Goal: Task Accomplishment & Management: Use online tool/utility

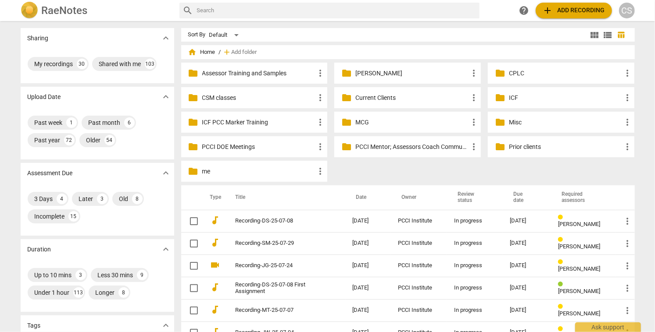
click at [358, 98] on p "Current Clients" at bounding box center [411, 97] width 113 height 9
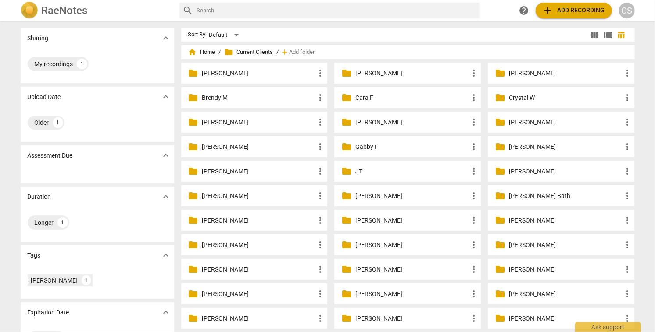
click at [513, 170] on p "[PERSON_NAME]" at bounding box center [565, 171] width 113 height 9
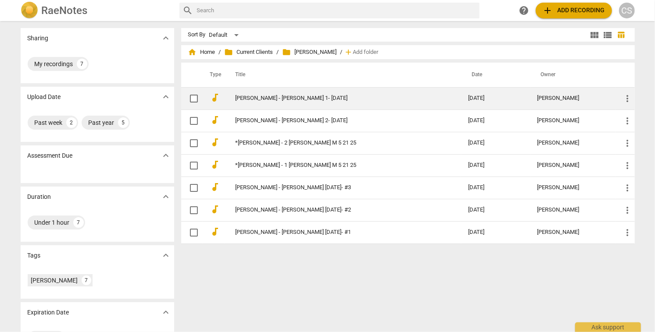
click at [351, 98] on link "[PERSON_NAME] - [PERSON_NAME] 1- [DATE]" at bounding box center [335, 98] width 201 height 7
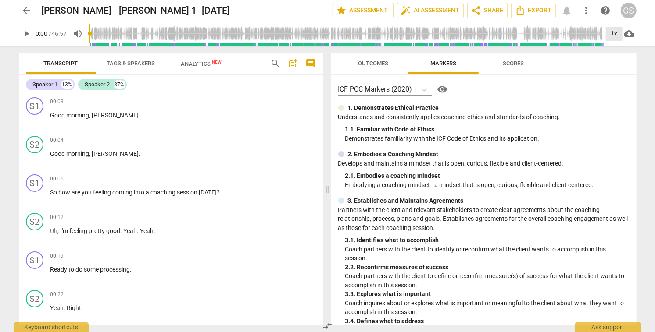
click at [614, 33] on div "1x" at bounding box center [614, 34] width 17 height 14
click at [614, 97] on li "2x" at bounding box center [620, 101] width 29 height 17
click at [37, 120] on span "play_arrow" at bounding box center [35, 120] width 11 height 11
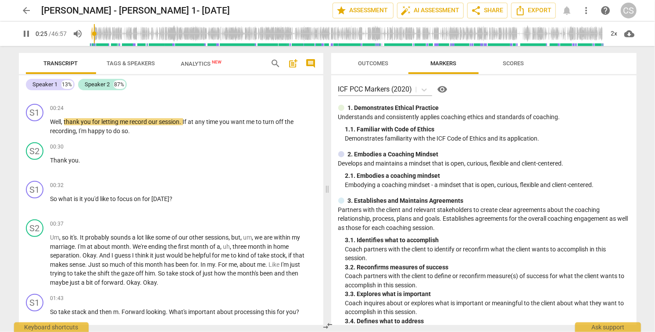
scroll to position [225, 0]
click at [264, 108] on div "+" at bounding box center [268, 107] width 9 height 9
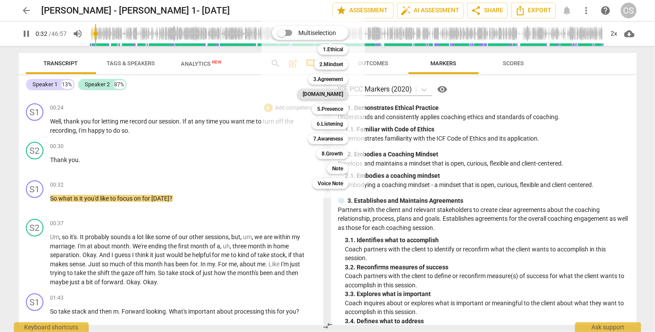
click at [334, 96] on b "[DOMAIN_NAME]" at bounding box center [323, 94] width 40 height 11
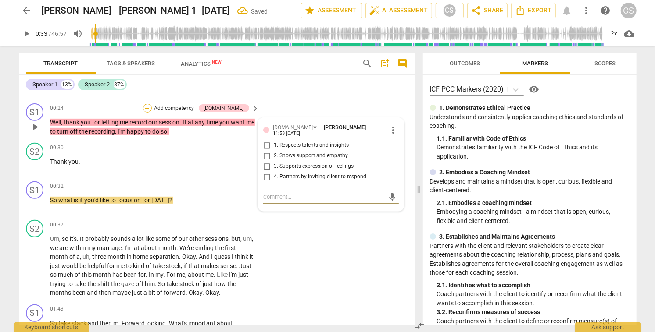
click at [152, 108] on div "+" at bounding box center [147, 108] width 9 height 9
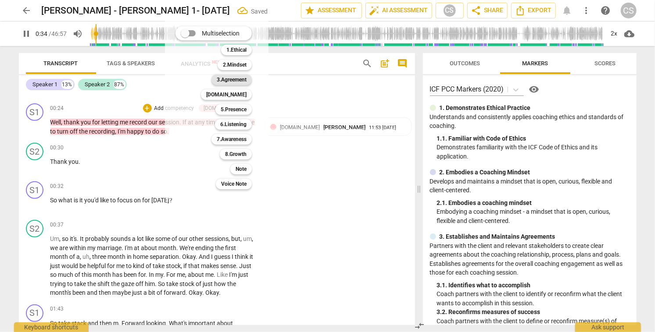
click at [227, 82] on b "3.Agreement" at bounding box center [232, 80] width 30 height 11
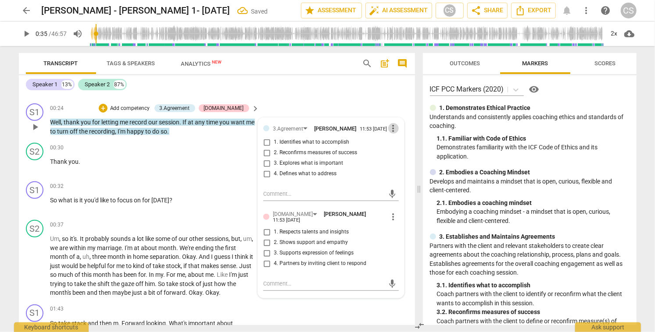
click at [389, 128] on span "more_vert" at bounding box center [393, 128] width 11 height 11
click at [390, 150] on li "Delete" at bounding box center [400, 146] width 30 height 17
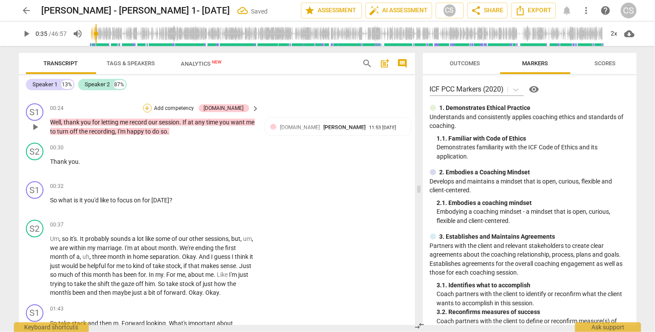
click at [152, 109] on div "+" at bounding box center [147, 108] width 9 height 9
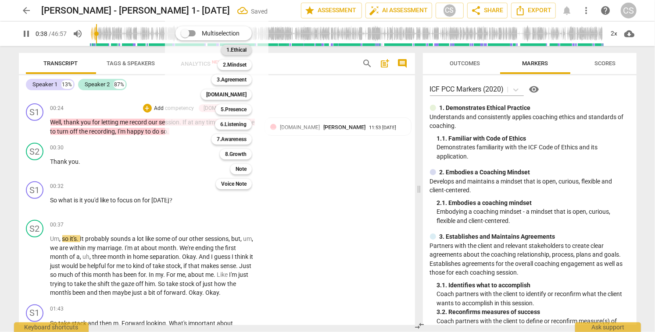
click at [233, 50] on b "1.Ethical" at bounding box center [236, 50] width 20 height 11
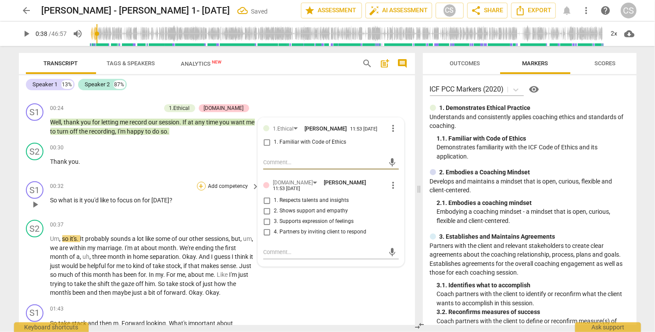
click at [201, 185] on div "+" at bounding box center [201, 186] width 9 height 9
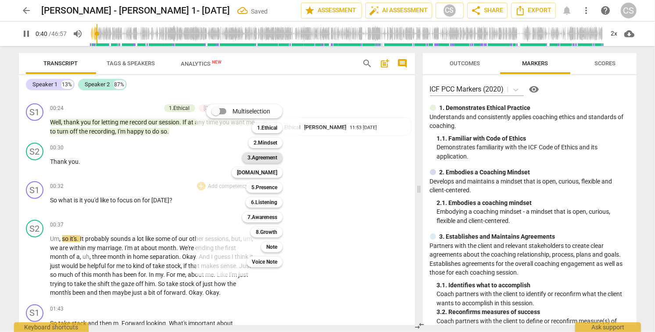
click at [263, 157] on b "3.Agreement" at bounding box center [262, 158] width 30 height 11
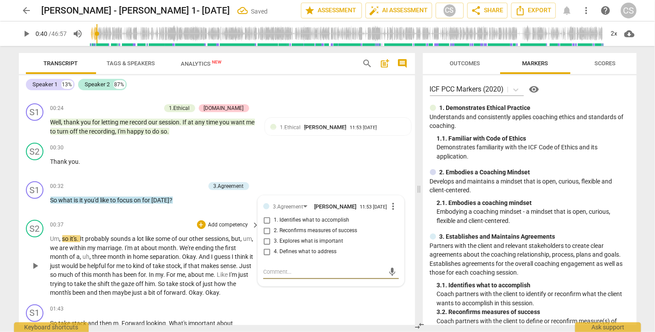
click at [34, 266] on span "play_arrow" at bounding box center [35, 266] width 11 height 11
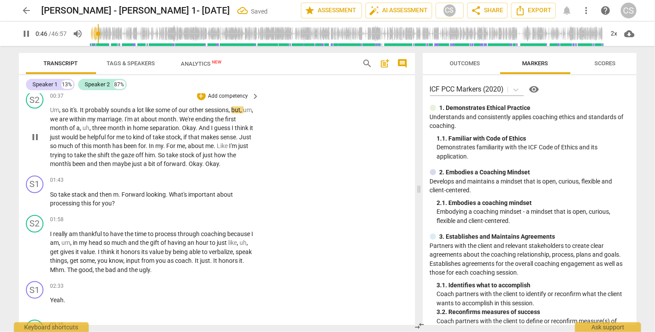
scroll to position [355, 0]
click at [36, 136] on span "pause" at bounding box center [35, 137] width 11 height 11
click at [36, 137] on span "play_arrow" at bounding box center [35, 137] width 11 height 11
click at [200, 179] on div "+" at bounding box center [201, 180] width 9 height 9
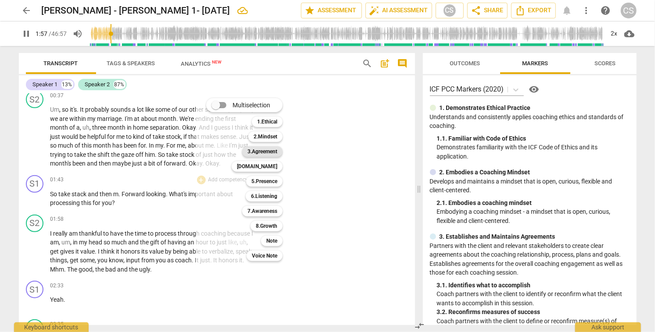
click at [258, 153] on b "3.Agreement" at bounding box center [262, 151] width 30 height 11
type input "118"
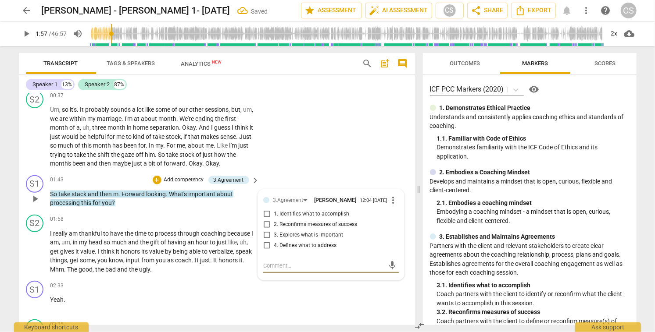
click at [265, 239] on input "3. Explores what is important" at bounding box center [267, 235] width 14 height 11
checkbox input "false"
click at [33, 251] on span "play_arrow" at bounding box center [35, 251] width 11 height 11
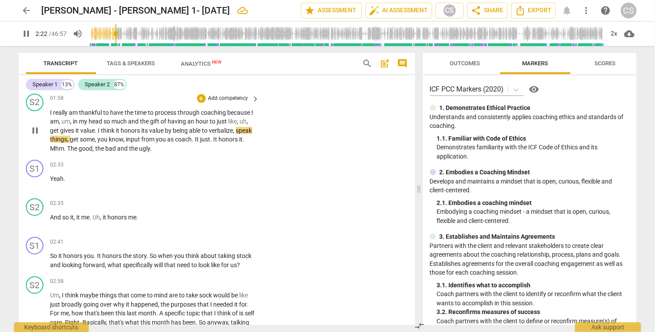
scroll to position [477, 0]
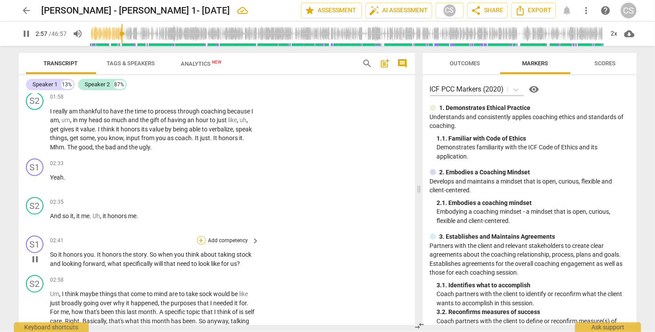
click at [201, 239] on div "+" at bounding box center [201, 240] width 9 height 9
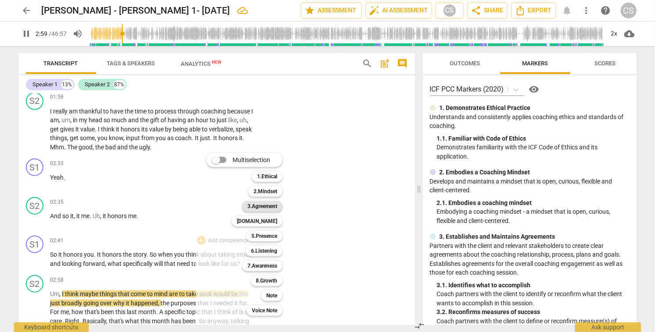
click at [250, 204] on b "3.Agreement" at bounding box center [262, 206] width 30 height 11
type input "180"
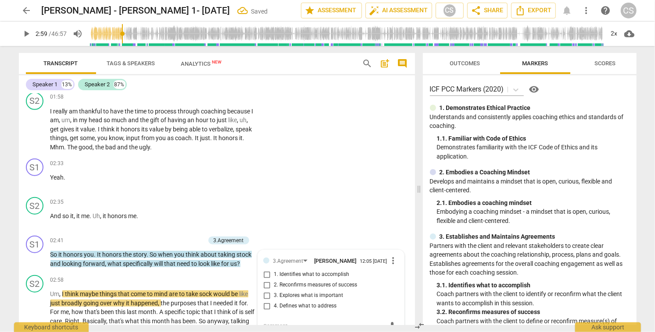
scroll to position [597, 0]
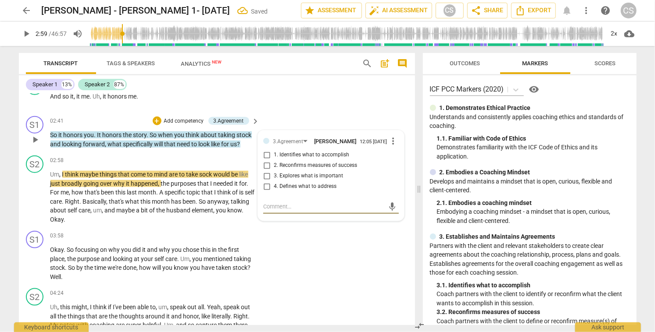
click at [265, 189] on input "4. Defines what to address" at bounding box center [267, 187] width 14 height 11
checkbox input "true"
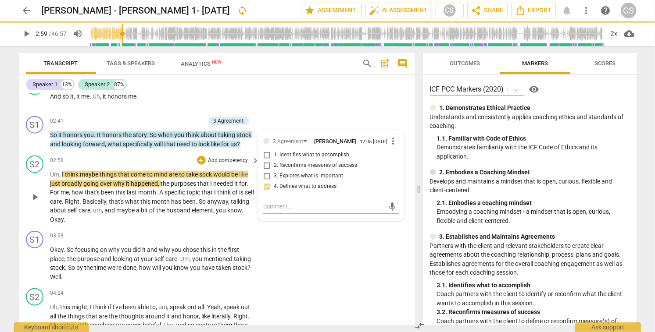
click at [34, 196] on span "play_arrow" at bounding box center [35, 197] width 11 height 11
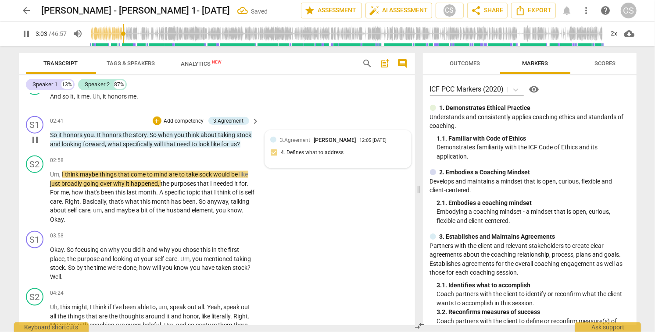
click at [328, 144] on div "3.Agreement [PERSON_NAME]" at bounding box center [319, 140] width 79 height 8
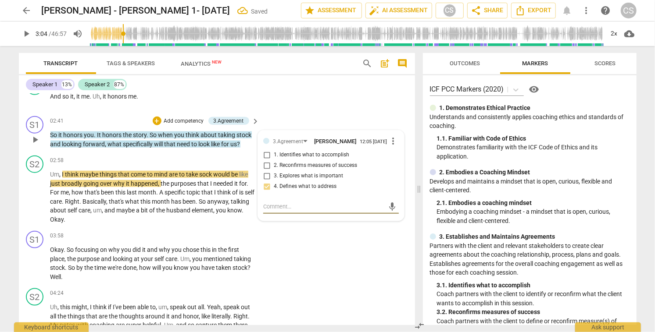
type input "184"
click at [264, 159] on input "1. Identifies what to accomplish" at bounding box center [267, 155] width 14 height 11
checkbox input "true"
click at [32, 197] on span "play_arrow" at bounding box center [35, 197] width 11 height 11
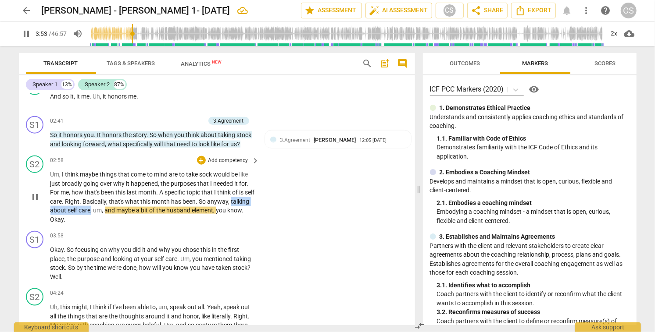
drag, startPoint x: 50, startPoint y: 211, endPoint x: 110, endPoint y: 210, distance: 60.1
click at [110, 210] on p "Um , I think maybe things that come to mind are to take sock would be like just…" at bounding box center [152, 197] width 205 height 54
click at [119, 200] on div "+" at bounding box center [118, 199] width 9 height 9
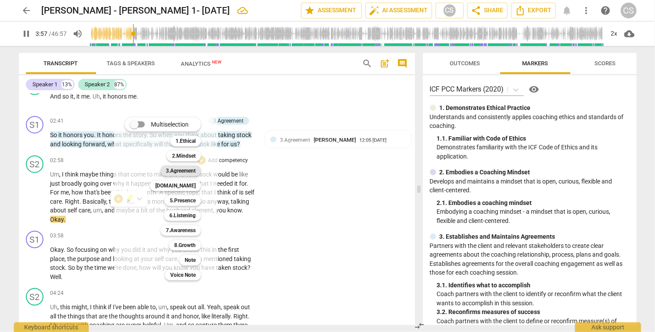
click at [179, 171] on b "3.Agreement" at bounding box center [181, 171] width 30 height 11
type input "239"
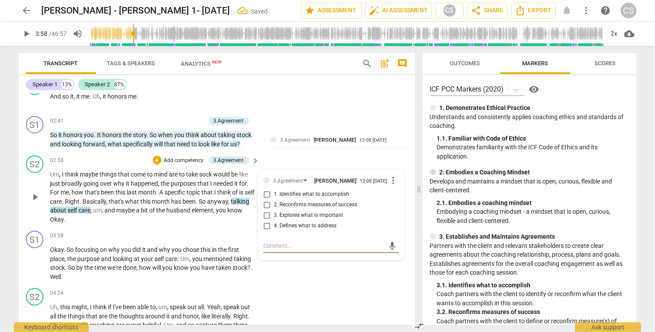
click at [264, 230] on input "4. Defines what to address" at bounding box center [267, 226] width 14 height 11
checkbox input "true"
click at [36, 263] on span "play_arrow" at bounding box center [35, 264] width 11 height 11
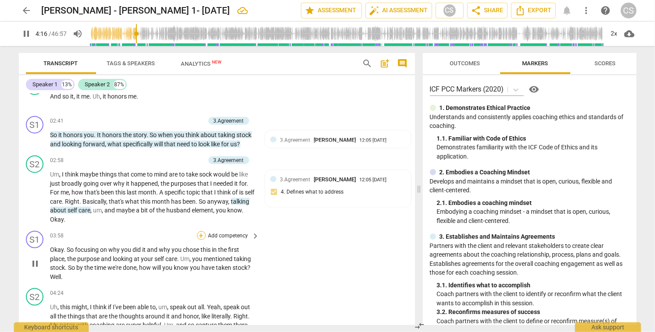
click at [199, 236] on div "+" at bounding box center [201, 236] width 9 height 9
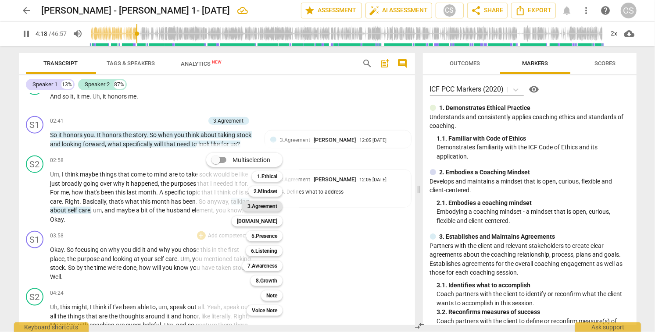
click at [254, 207] on b "3.Agreement" at bounding box center [262, 206] width 30 height 11
type input "259"
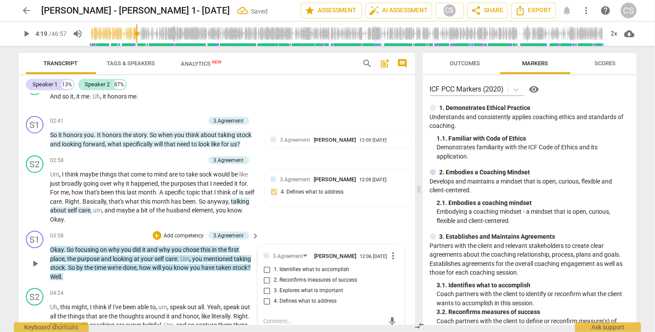
scroll to position [599, 0]
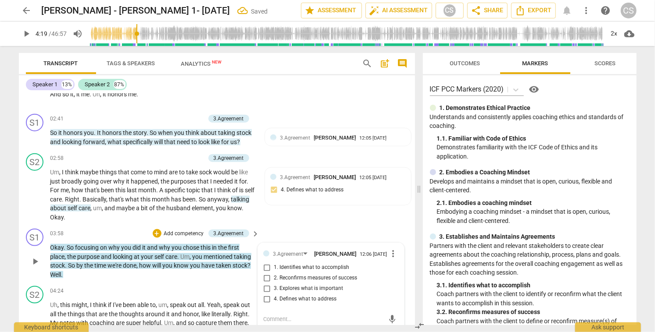
click at [266, 282] on input "2. Reconfirms measures of success" at bounding box center [267, 278] width 14 height 11
checkbox input "true"
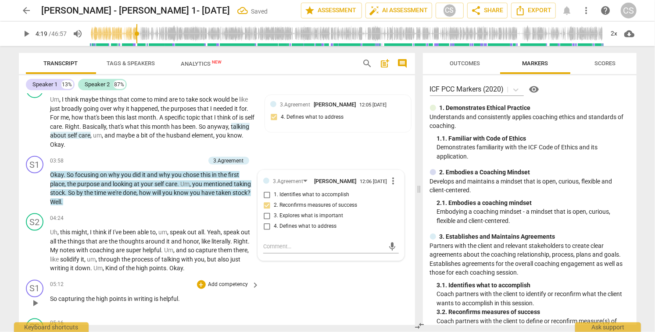
scroll to position [681, 0]
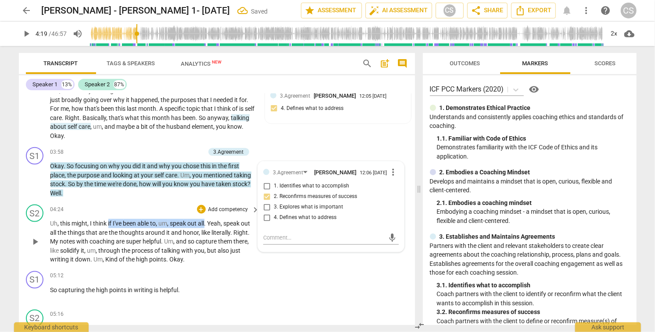
drag, startPoint x: 108, startPoint y: 223, endPoint x: 206, endPoint y: 220, distance: 98.3
click at [206, 220] on p "Uh , this might , I think if I've been able to , um , speak out all . Yeah , sp…" at bounding box center [152, 241] width 205 height 45
click at [199, 232] on span "," at bounding box center [200, 232] width 3 height 7
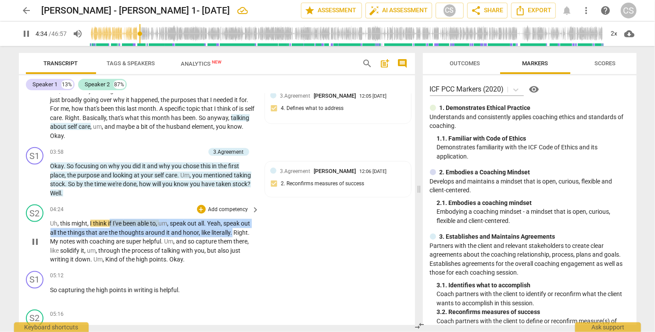
drag, startPoint x: 109, startPoint y: 224, endPoint x: 232, endPoint y: 231, distance: 122.6
click at [232, 231] on p "Uh , this might , I think if I've been able to , um , speak out all . Yeah , sp…" at bounding box center [152, 241] width 205 height 45
click at [252, 221] on icon "button" at bounding box center [253, 220] width 5 height 6
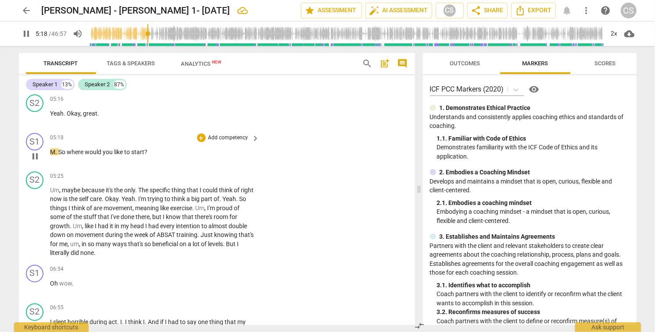
scroll to position [898, 0]
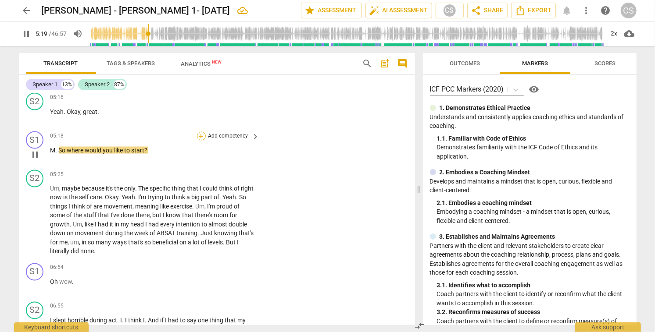
click at [198, 136] on div "+" at bounding box center [201, 136] width 9 height 9
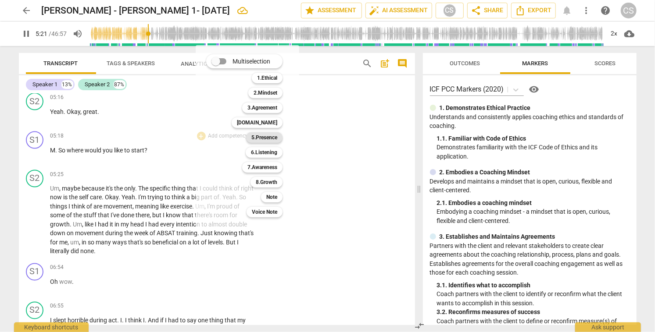
click at [273, 139] on b "5.Presence" at bounding box center [264, 137] width 26 height 11
type input "322"
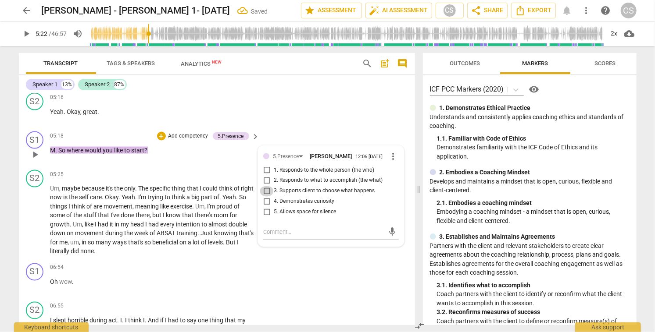
click at [263, 193] on input "3. Supports client to choose what happens" at bounding box center [267, 191] width 14 height 11
checkbox input "true"
click at [33, 221] on span "play_arrow" at bounding box center [35, 220] width 11 height 11
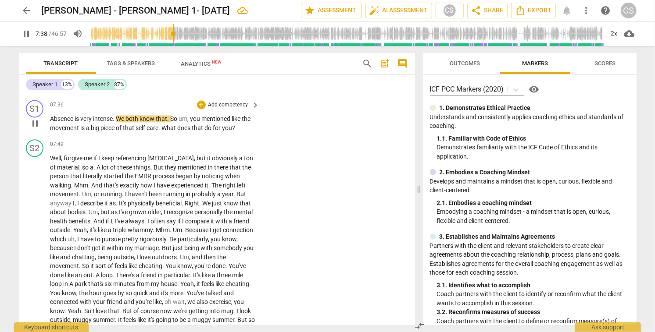
scroll to position [1192, 0]
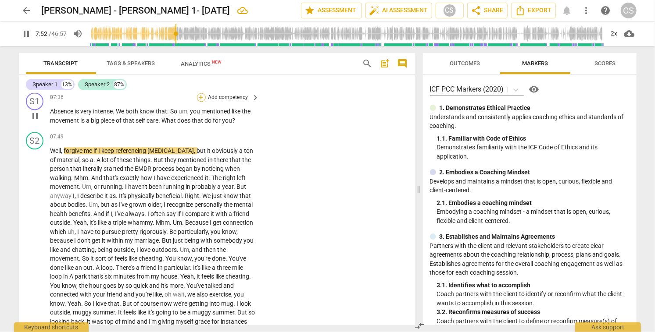
click at [200, 97] on div "+" at bounding box center [201, 97] width 9 height 9
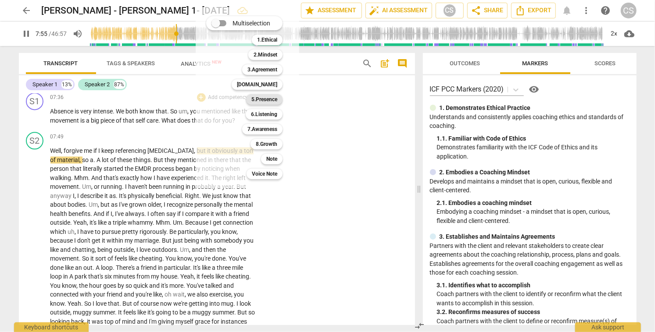
click at [271, 99] on b "5.Presence" at bounding box center [264, 99] width 26 height 11
type input "476"
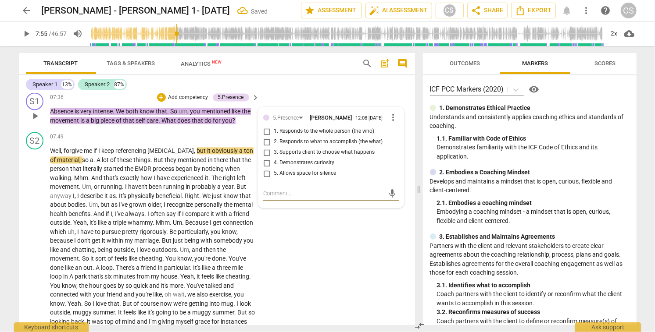
click at [266, 134] on input "1. Responds to the whole person (the who)" at bounding box center [267, 131] width 14 height 11
checkbox input "true"
click at [265, 165] on input "4. Demonstrates curiosity" at bounding box center [267, 163] width 14 height 11
checkbox input "true"
click at [161, 98] on div "+" at bounding box center [161, 97] width 9 height 9
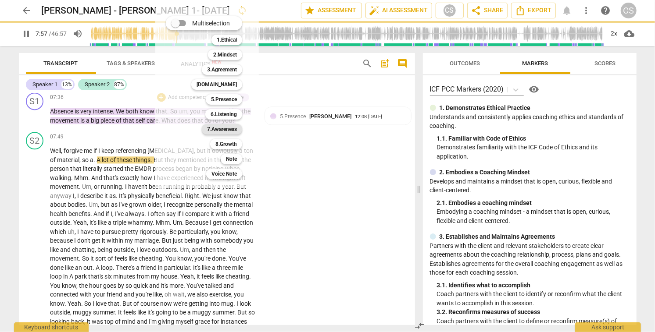
click at [226, 129] on b "7.Awareness" at bounding box center [222, 129] width 30 height 11
type input "478"
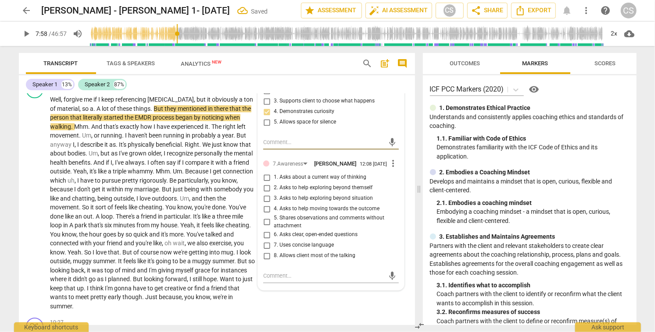
scroll to position [1246, 0]
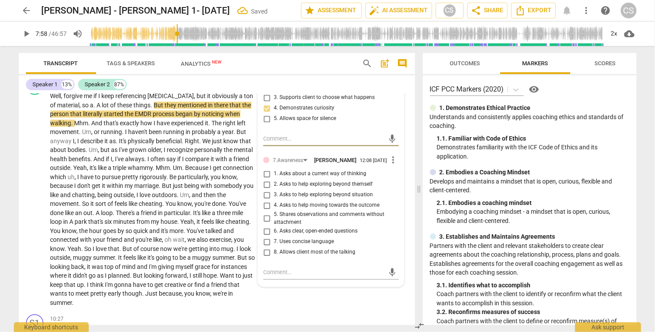
click at [265, 179] on input "1. Asks about a current way of thinking" at bounding box center [267, 174] width 14 height 11
checkbox input "true"
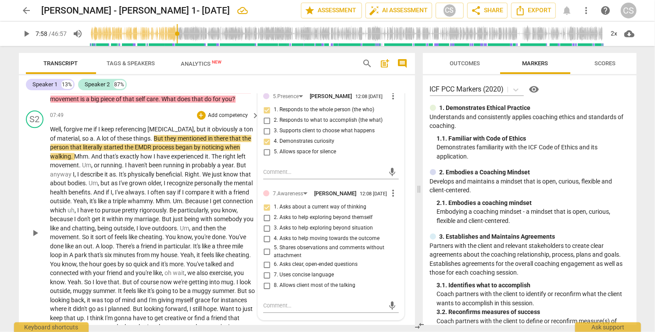
scroll to position [1212, 0]
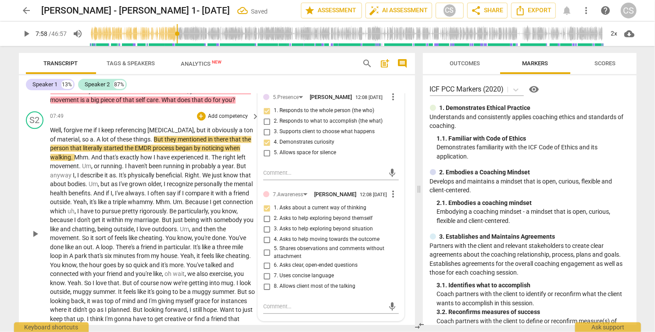
click at [34, 233] on span "play_arrow" at bounding box center [35, 234] width 11 height 11
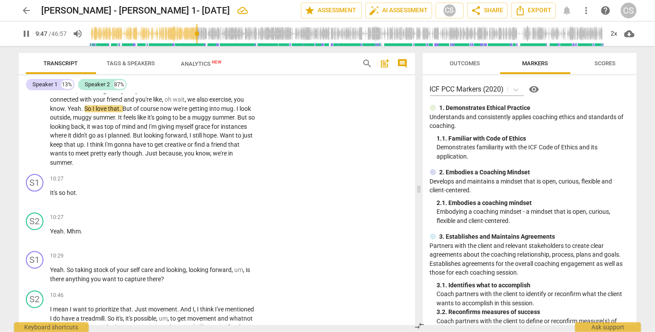
scroll to position [1388, 0]
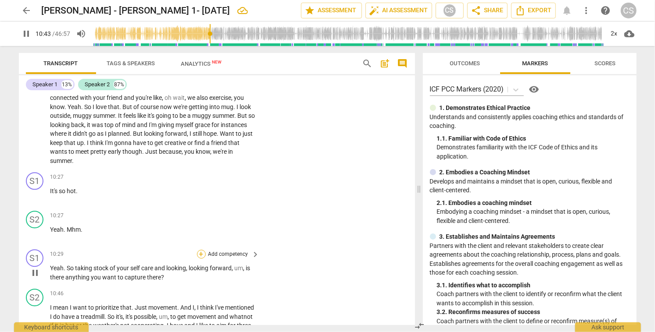
click at [200, 256] on div "+" at bounding box center [201, 254] width 9 height 9
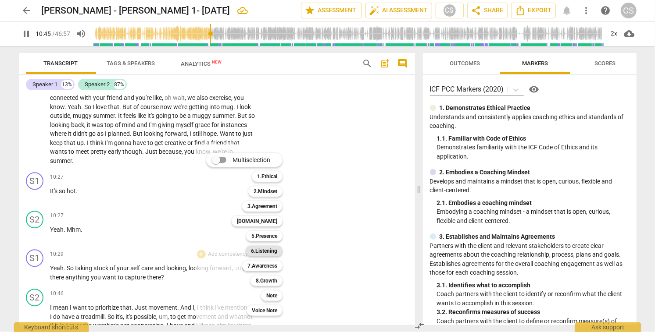
click at [260, 250] on b "6.Listening" at bounding box center [264, 251] width 26 height 11
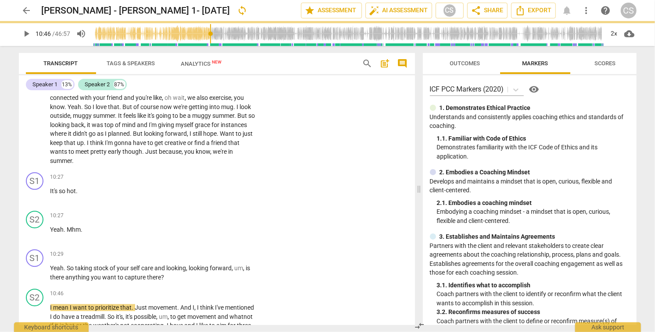
type input "647"
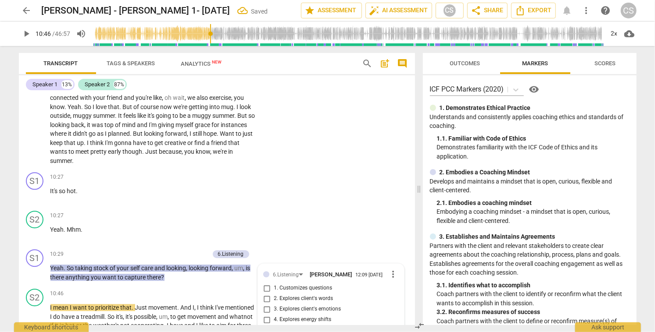
scroll to position [1553, 0]
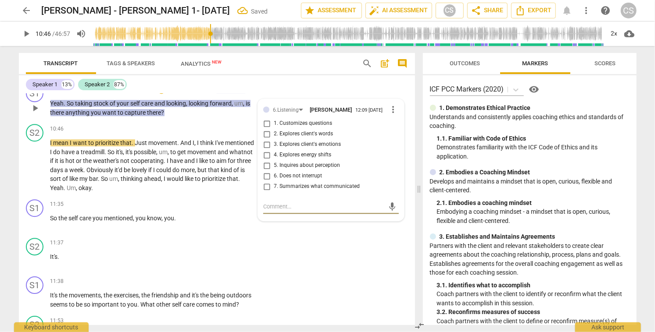
click at [263, 125] on input "1. Customizes questions" at bounding box center [267, 123] width 14 height 11
checkbox input "true"
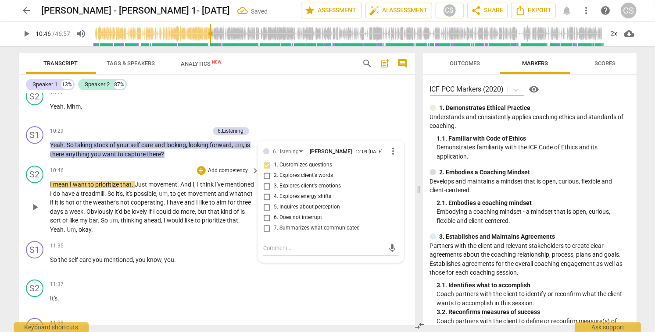
scroll to position [1506, 0]
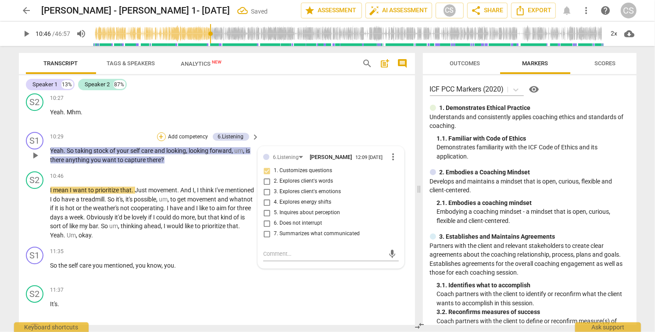
click at [160, 137] on div "+" at bounding box center [161, 136] width 9 height 9
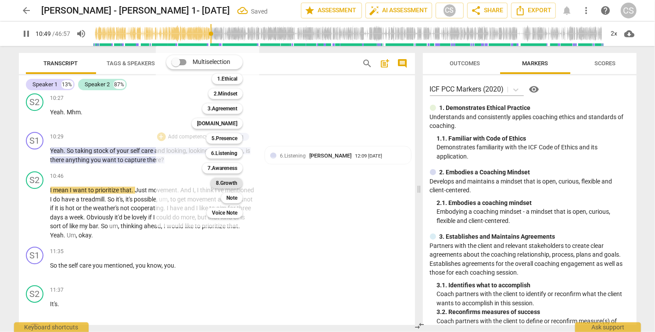
click at [238, 182] on div "8.Growth" at bounding box center [226, 183] width 32 height 11
type input "650"
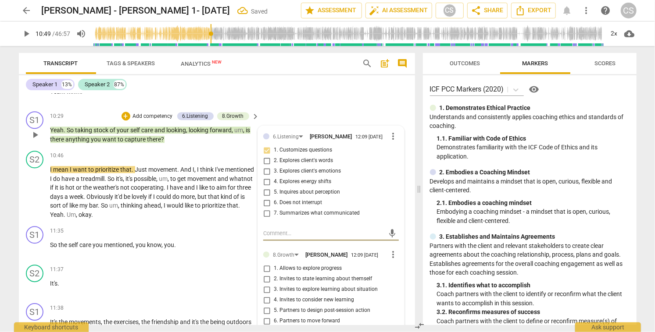
scroll to position [1532, 0]
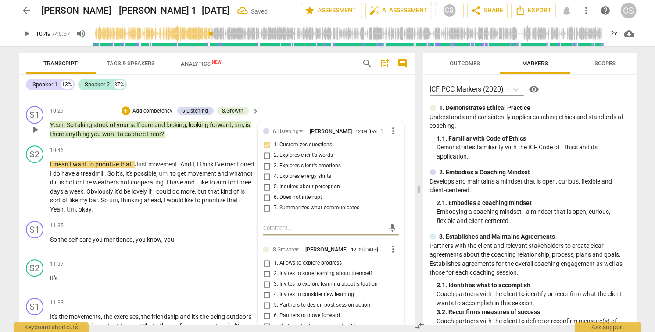
click at [265, 279] on input "2. Invites to state learning about themself" at bounding box center [267, 274] width 14 height 11
checkbox input "true"
click at [33, 188] on span "play_arrow" at bounding box center [35, 187] width 11 height 11
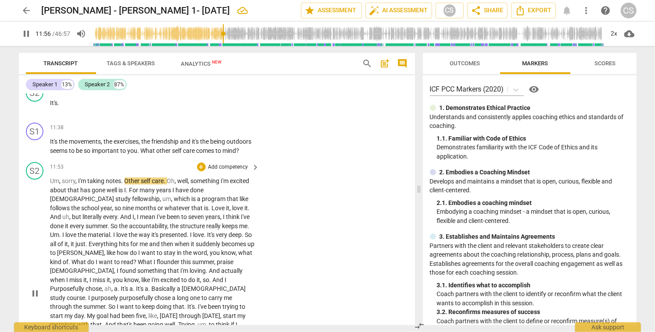
scroll to position [1698, 0]
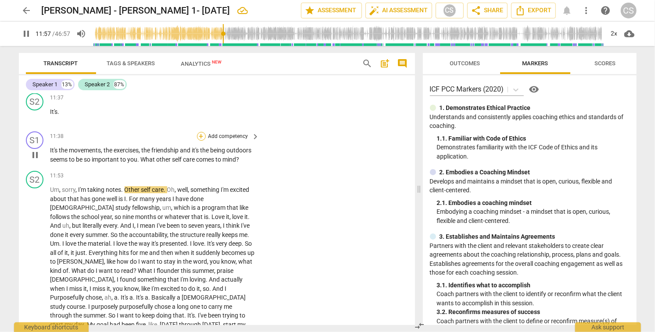
click at [200, 136] on div "+" at bounding box center [201, 136] width 9 height 9
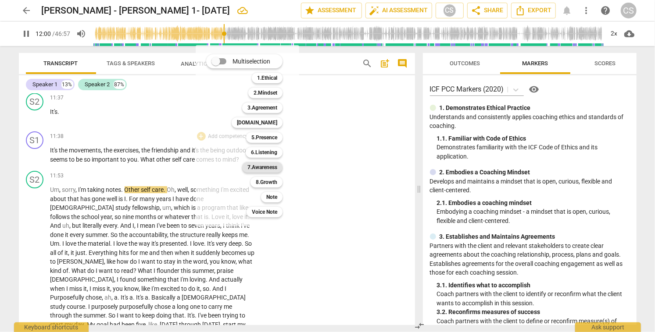
click at [266, 168] on b "7.Awareness" at bounding box center [262, 167] width 30 height 11
type input "722"
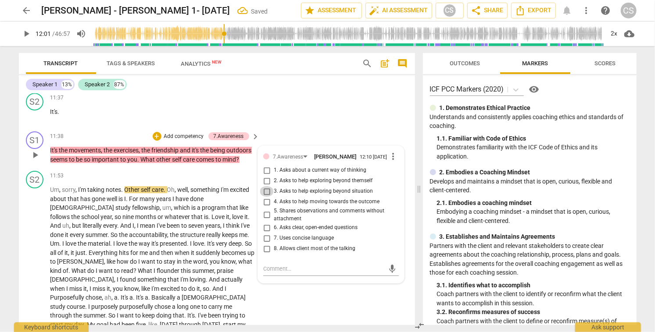
click at [266, 195] on input "3. Asks to help exploring beyond situation" at bounding box center [267, 191] width 14 height 11
checkbox input "true"
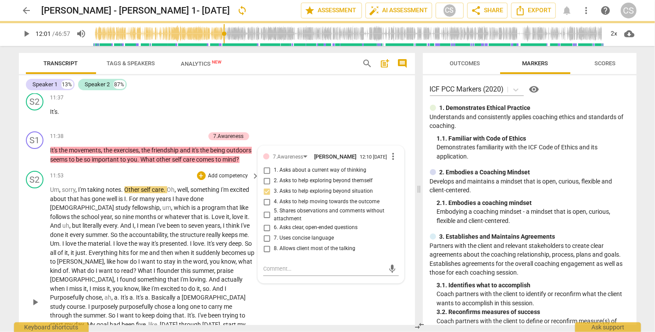
click at [32, 305] on span "play_arrow" at bounding box center [35, 302] width 11 height 11
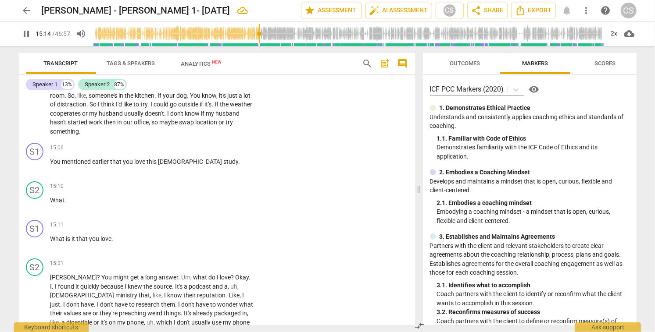
scroll to position [1986, 0]
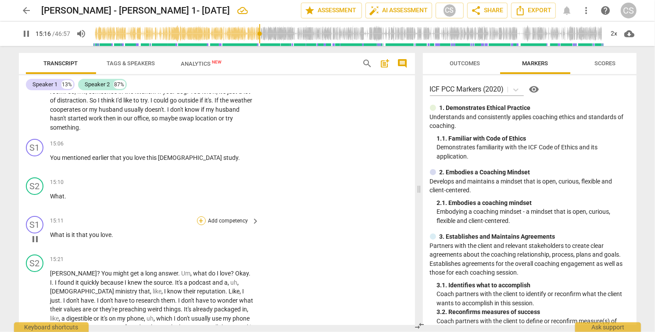
click at [202, 220] on div "+" at bounding box center [201, 221] width 9 height 9
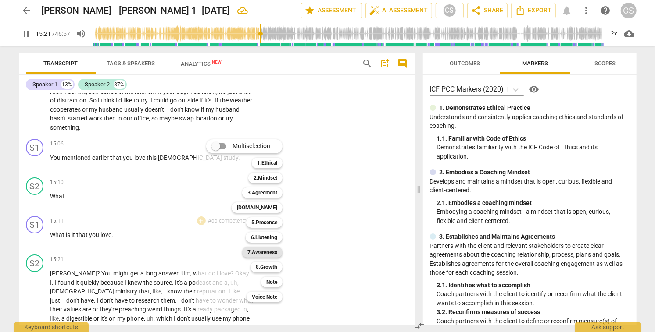
click at [276, 251] on b "7.Awareness" at bounding box center [262, 252] width 30 height 11
type input "922"
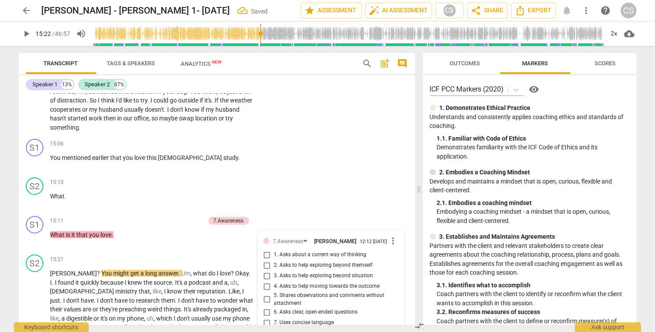
scroll to position [2133, 0]
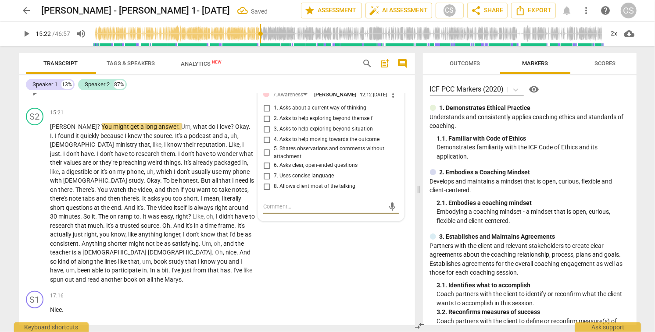
click at [266, 122] on input "2. Asks to help exploring beyond themself" at bounding box center [267, 119] width 14 height 11
checkbox input "true"
click at [36, 198] on span "play_arrow" at bounding box center [35, 203] width 11 height 11
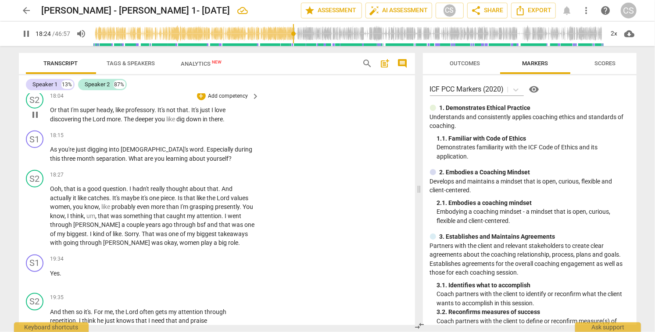
scroll to position [2503, 0]
click at [200, 132] on div "+" at bounding box center [201, 136] width 9 height 9
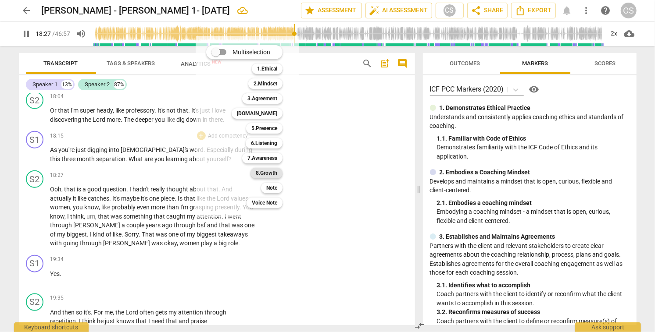
click at [275, 174] on b "8.Growth" at bounding box center [266, 173] width 21 height 11
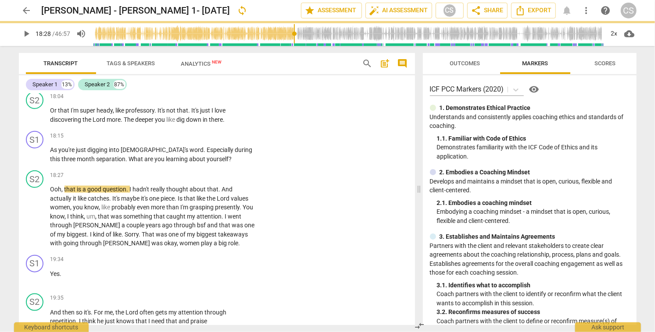
type input "1109"
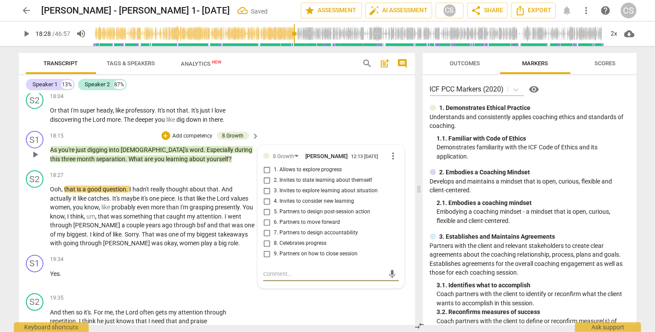
click at [265, 176] on input "2. Invites to state learning about themself" at bounding box center [267, 180] width 14 height 11
checkbox input "true"
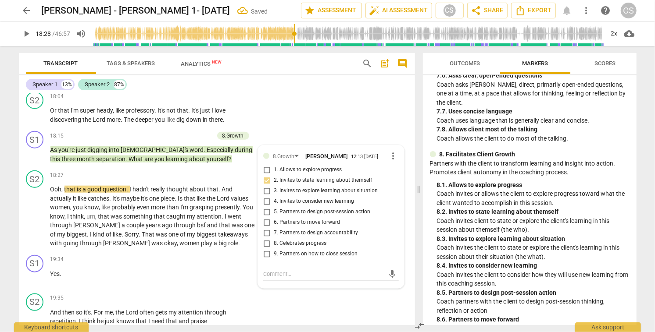
scroll to position [1040, 0]
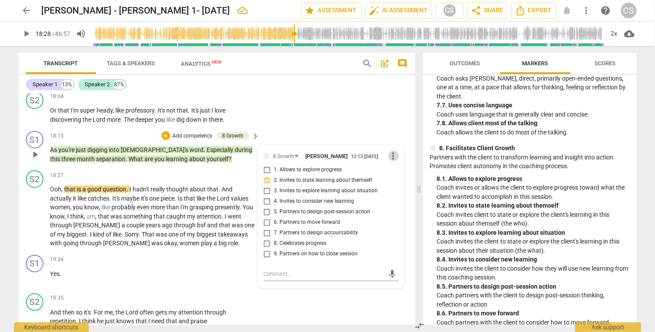
click at [391, 151] on span "more_vert" at bounding box center [393, 156] width 11 height 11
click at [400, 165] on li "Delete" at bounding box center [400, 165] width 30 height 17
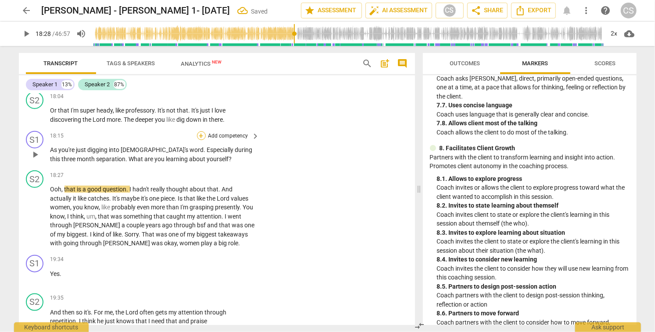
click at [199, 132] on div "+" at bounding box center [201, 136] width 9 height 9
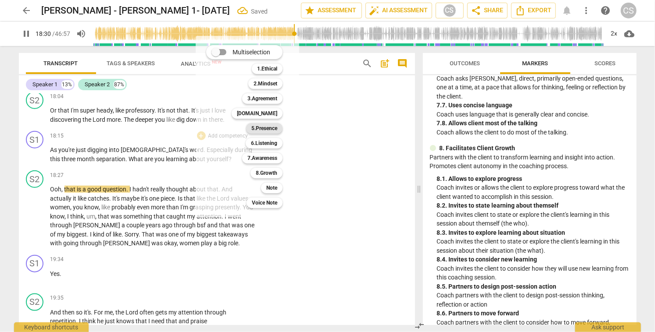
click at [268, 128] on b "5.Presence" at bounding box center [264, 128] width 26 height 11
type input "1111"
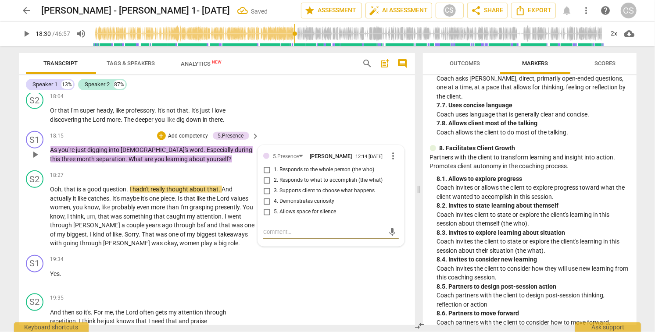
click at [264, 165] on input "1. Responds to the whole person (the who)" at bounding box center [267, 170] width 14 height 11
checkbox input "true"
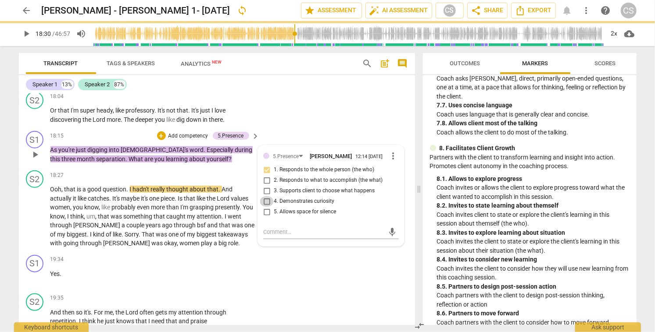
click at [264, 196] on input "4. Demonstrates curiosity" at bounding box center [267, 201] width 14 height 11
checkbox input "true"
click at [36, 211] on span "play_arrow" at bounding box center [35, 216] width 11 height 11
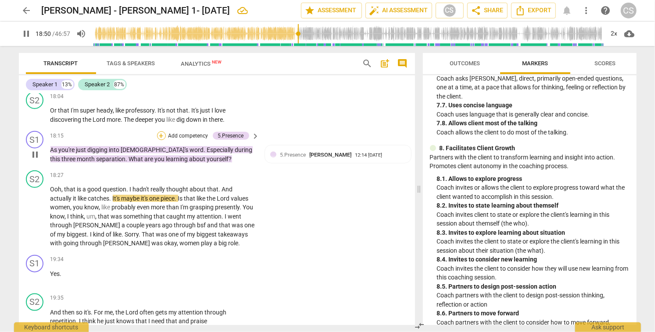
click at [159, 132] on div "+" at bounding box center [161, 136] width 9 height 9
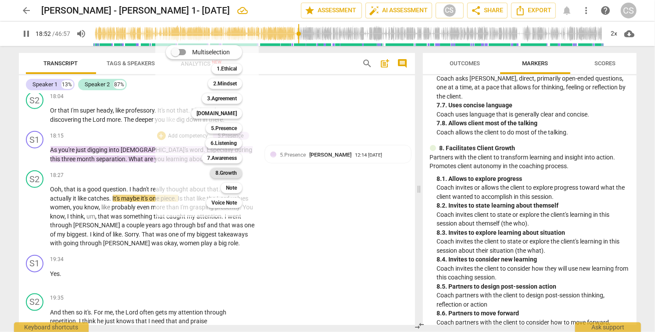
click at [227, 172] on b "8.Growth" at bounding box center [225, 173] width 21 height 11
type input "1133"
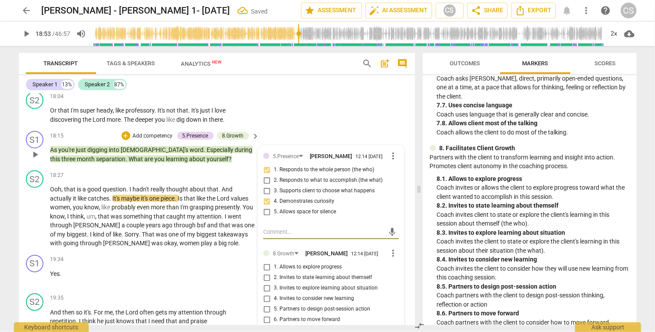
click at [264, 274] on input "2. Invites to state learning about themself" at bounding box center [267, 278] width 14 height 11
checkbox input "true"
click at [33, 211] on span "play_arrow" at bounding box center [35, 216] width 11 height 11
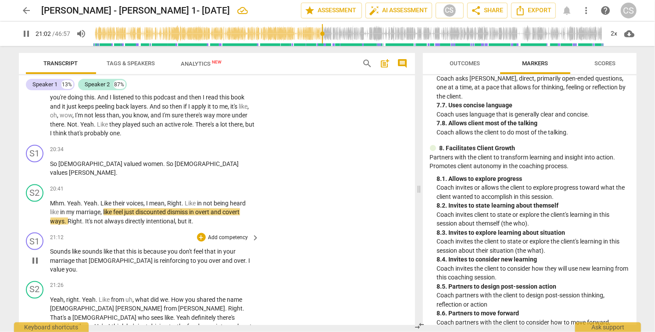
scroll to position [2741, 0]
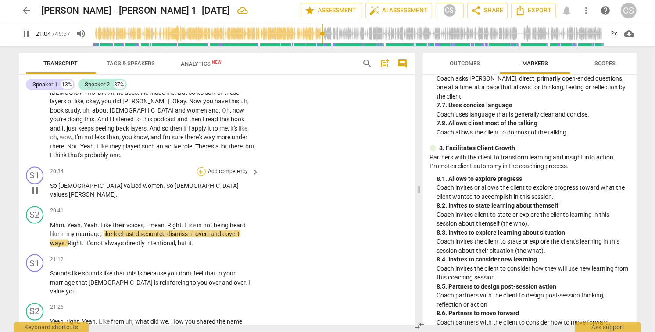
click at [203, 168] on div "+" at bounding box center [201, 172] width 9 height 9
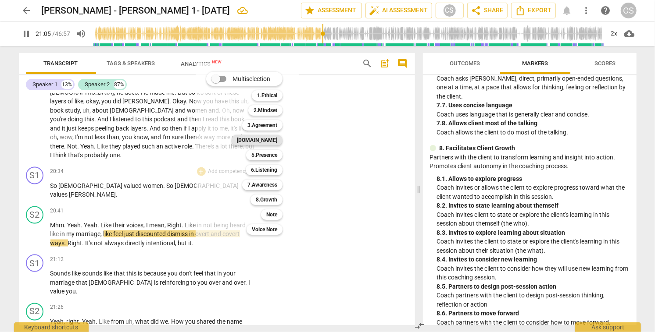
click at [265, 139] on b "[DOMAIN_NAME]" at bounding box center [257, 140] width 40 height 11
type input "1267"
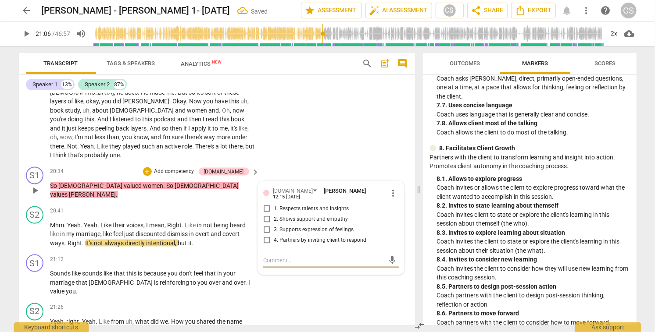
click at [266, 214] on input "2. Shows support and empathy" at bounding box center [267, 219] width 14 height 11
checkbox input "true"
click at [34, 229] on span "play_arrow" at bounding box center [35, 234] width 11 height 11
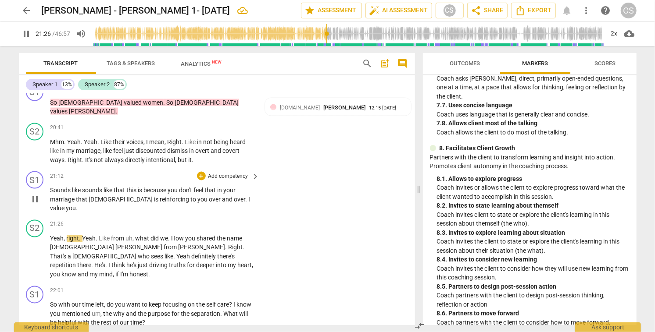
scroll to position [2823, 0]
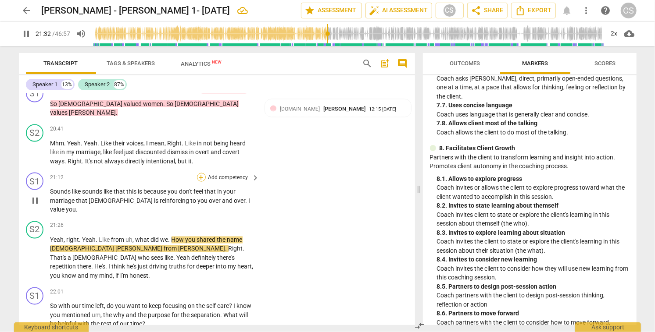
click at [201, 173] on div "+" at bounding box center [201, 177] width 9 height 9
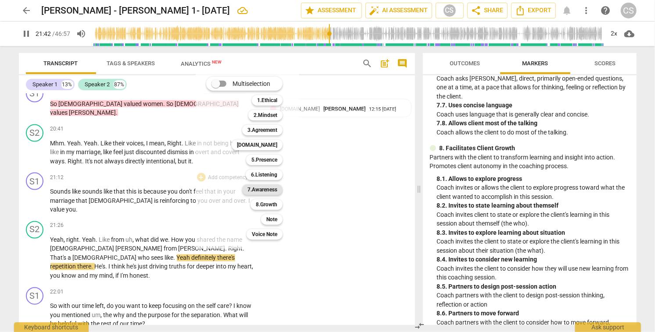
click at [275, 189] on b "7.Awareness" at bounding box center [262, 190] width 30 height 11
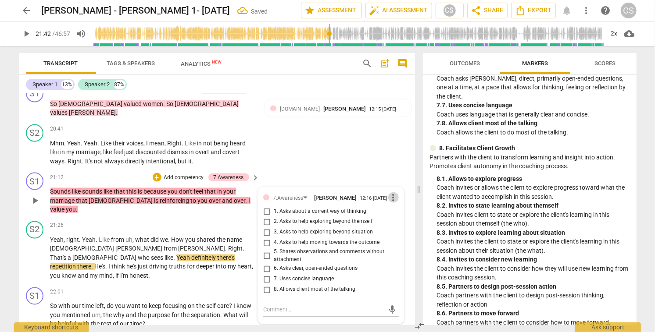
click at [392, 193] on span "more_vert" at bounding box center [393, 198] width 11 height 11
click at [395, 199] on li "Delete" at bounding box center [400, 197] width 30 height 17
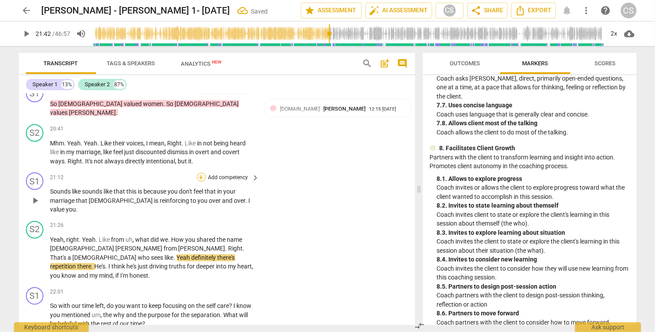
click at [202, 173] on div "+" at bounding box center [201, 177] width 9 height 9
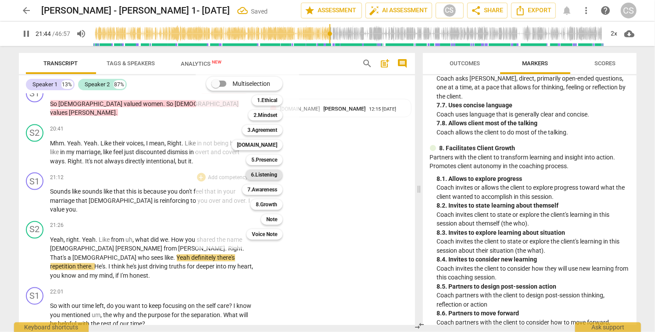
click at [267, 177] on b "6.Listening" at bounding box center [264, 175] width 26 height 11
type input "1305"
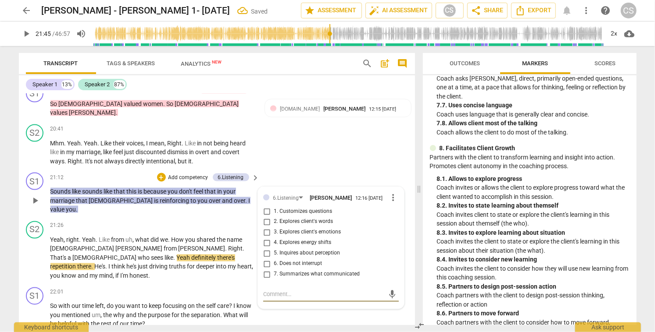
click at [264, 270] on input "7. Summarizes what communicated" at bounding box center [267, 275] width 14 height 11
checkbox input "true"
click at [34, 253] on span "play_arrow" at bounding box center [35, 258] width 11 height 11
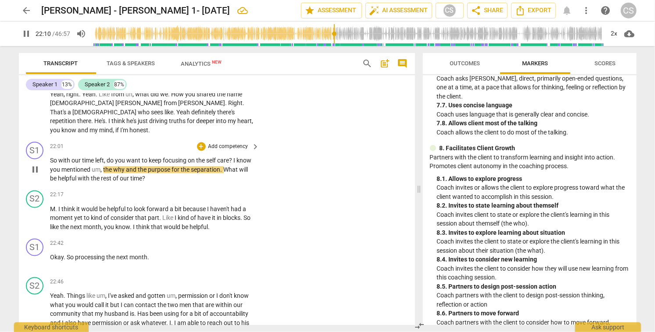
scroll to position [2968, 0]
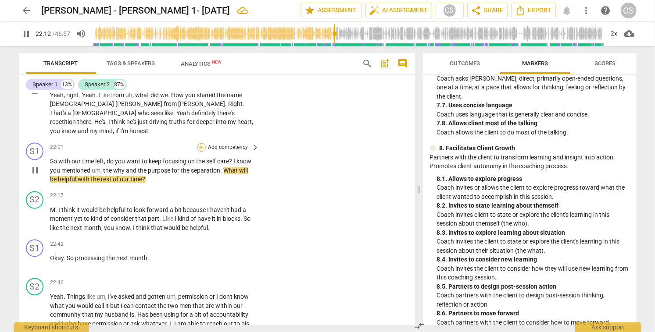
click at [200, 143] on div "+" at bounding box center [201, 147] width 9 height 9
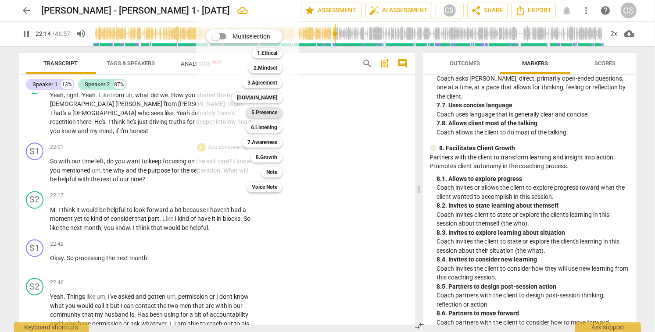
click at [271, 112] on b "5.Presence" at bounding box center [264, 112] width 26 height 11
type input "1335"
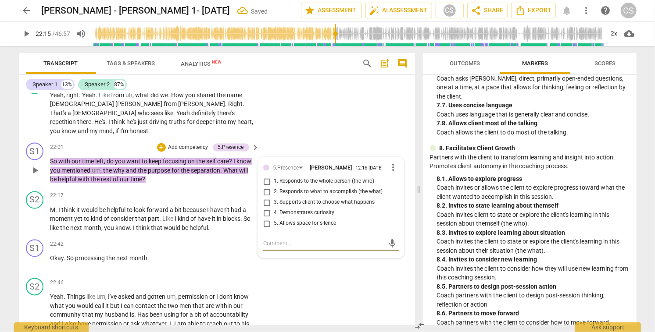
click at [266, 198] on input "3. Supports client to choose what happens" at bounding box center [267, 203] width 14 height 11
checkbox input "true"
click at [36, 214] on span "play_arrow" at bounding box center [35, 219] width 11 height 11
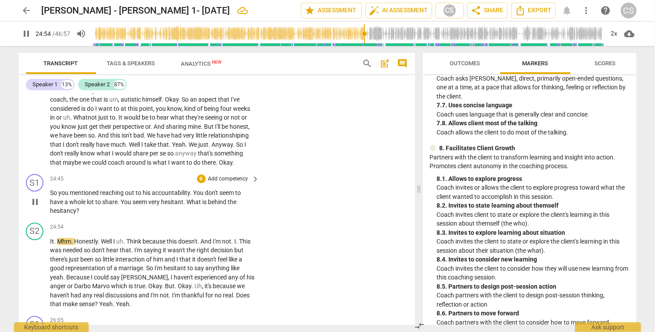
scroll to position [3200, 0]
click at [198, 176] on div "+" at bounding box center [201, 180] width 9 height 9
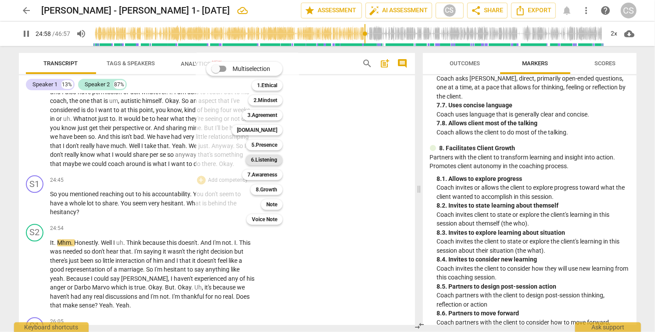
click at [263, 161] on b "6.Listening" at bounding box center [264, 160] width 26 height 11
type input "1499"
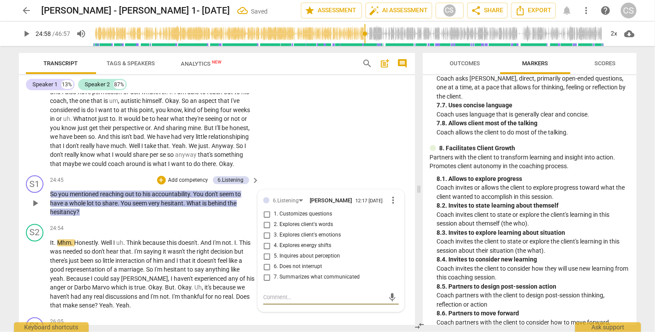
click at [266, 241] on input "4. Explores energy shifts" at bounding box center [267, 246] width 14 height 11
checkbox input "true"
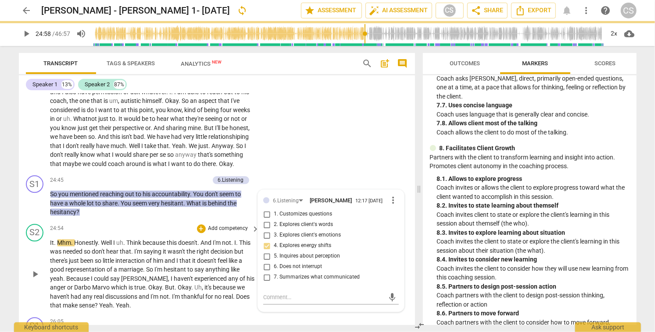
click at [35, 269] on span "play_arrow" at bounding box center [35, 274] width 11 height 11
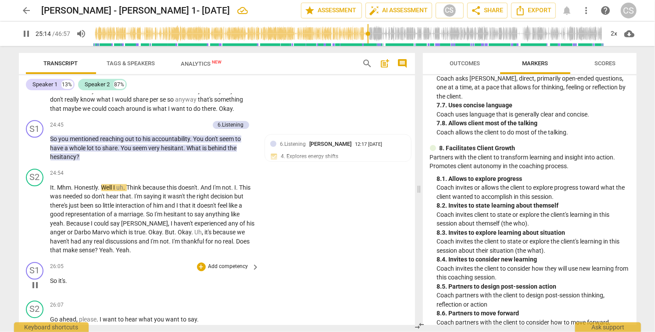
scroll to position [3255, 0]
click at [359, 140] on div "6.Listening [PERSON_NAME] 12:17 [DATE]" at bounding box center [342, 144] width 125 height 8
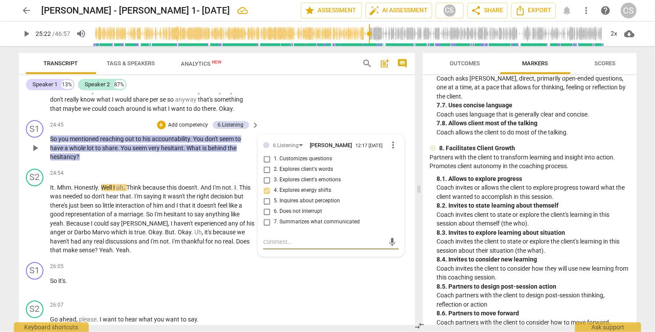
type input "1523"
click at [302, 238] on textarea at bounding box center [323, 242] width 121 height 8
type textarea "i"
type textarea "if"
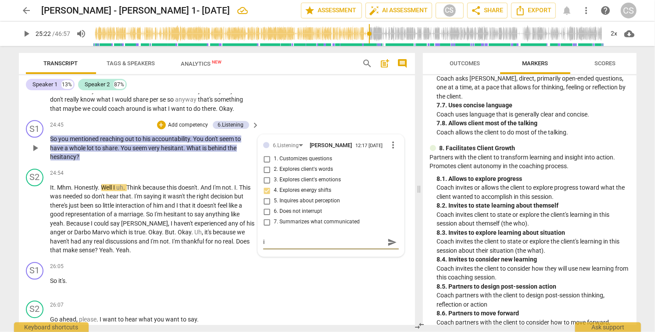
type textarea "if"
type textarea "if t"
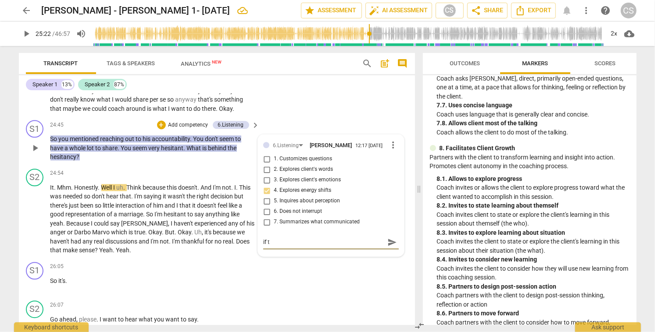
type textarea "if th"
type textarea "if thi"
type textarea "if this"
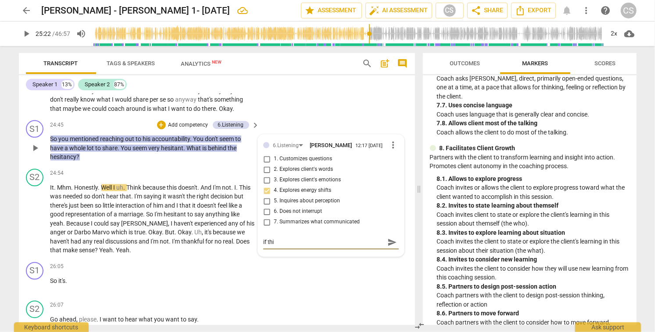
type textarea "if this"
type textarea "if this w"
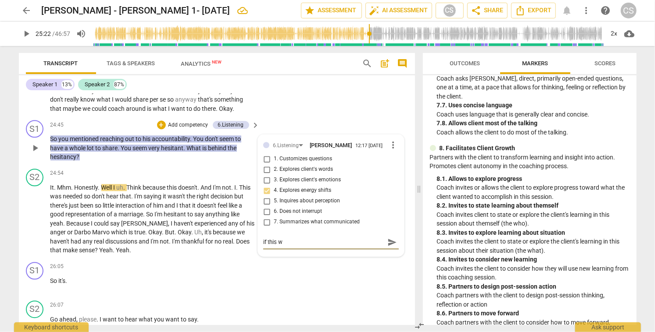
type textarea "if this we"
type textarea "if this wer"
type textarea "if this were"
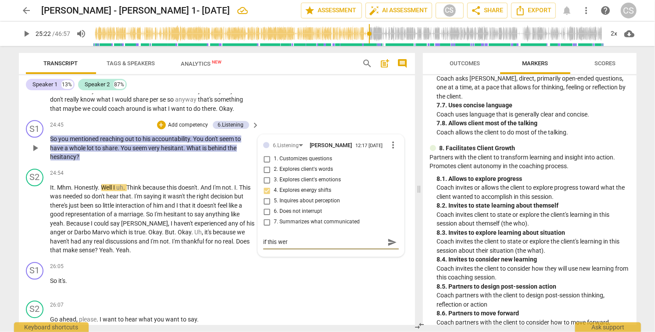
type textarea "if this were"
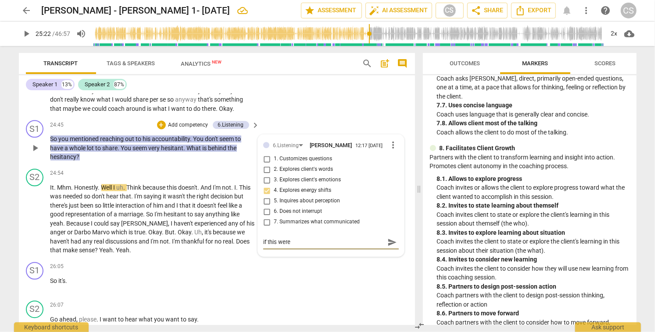
type textarea "if this wer"
type textarea "if this we"
type textarea "if this w"
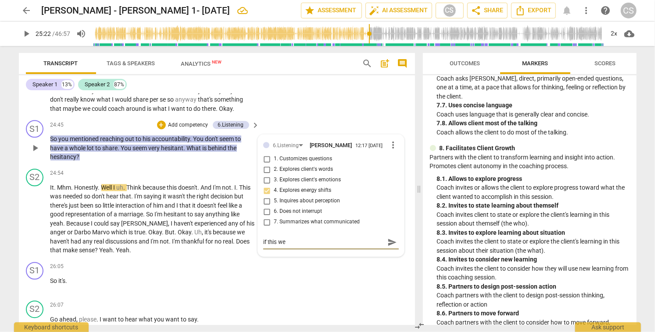
type textarea "if this w"
type textarea "if this"
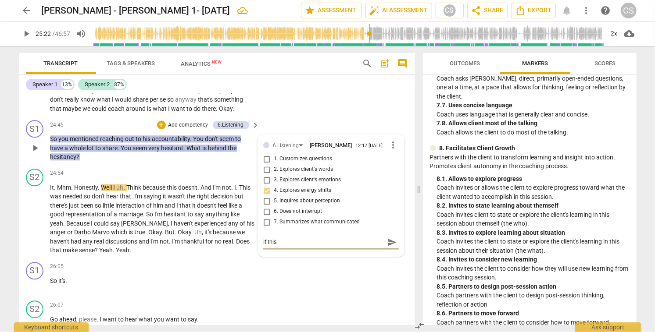
type textarea "if thi"
type textarea "if th"
type textarea "if t"
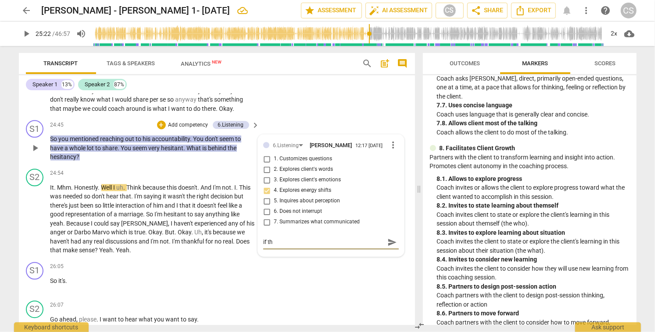
type textarea "if t"
type textarea "if"
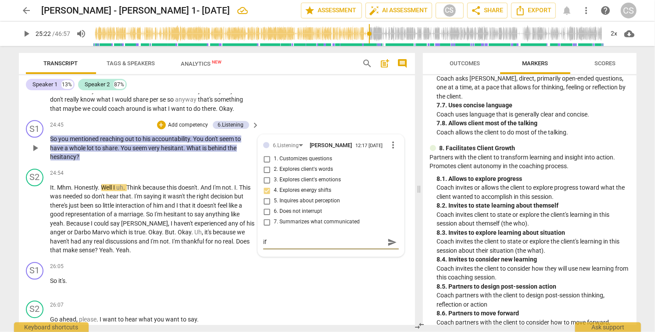
type textarea "i"
type textarea "a"
type textarea "at"
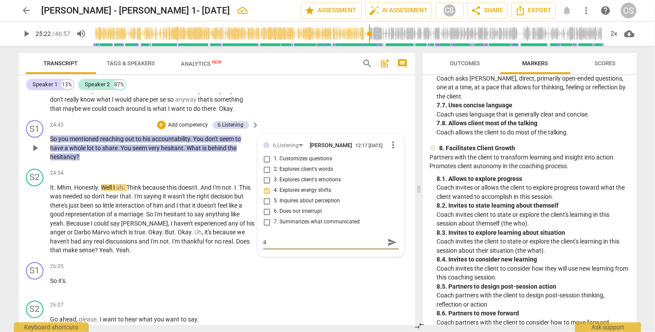
type textarea "at"
type textarea "at a"
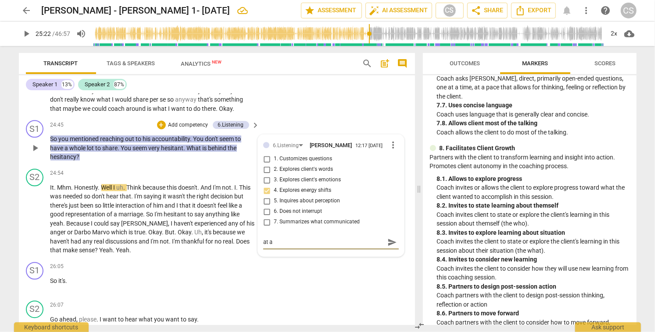
type textarea "at an"
type textarea "at an a"
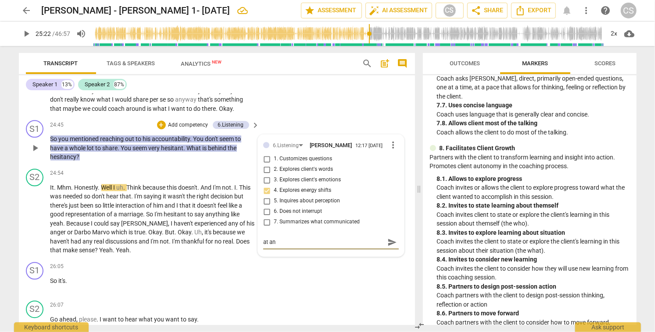
type textarea "at an a"
type textarea "at an ad"
type textarea "at an adv"
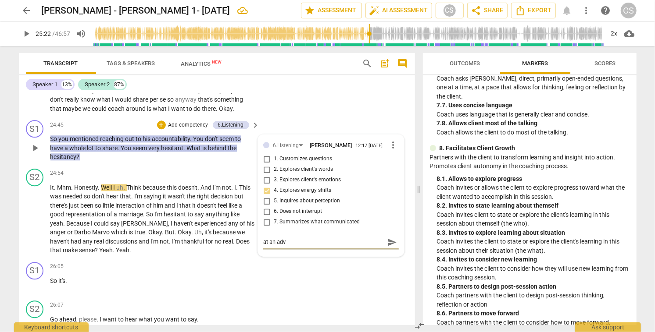
type textarea "at an adva"
type textarea "at an advan"
type textarea "at an advanc"
type textarea "at an advance"
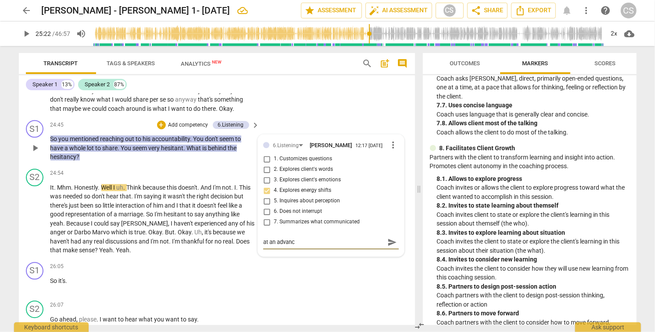
type textarea "at an advance"
type textarea "at an advanced"
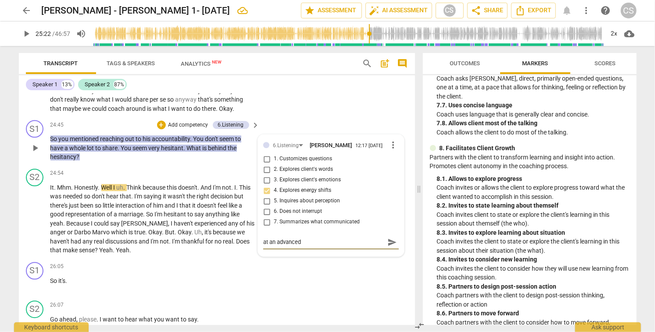
type textarea "at an advanced P"
type textarea "at an advanced PC"
type textarea "at an advanced PCC"
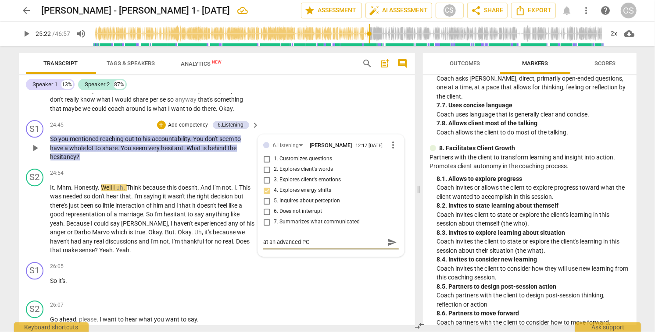
type textarea "at an advanced PCC"
type textarea "at an advanced PCC o"
type textarea "at an advanced PCC or"
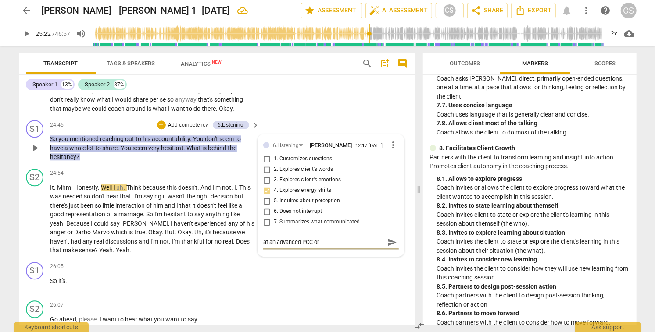
type textarea "at an advanced PCC or"
type textarea "at an advanced PCC or M"
type textarea "at an advanced PCC or MC"
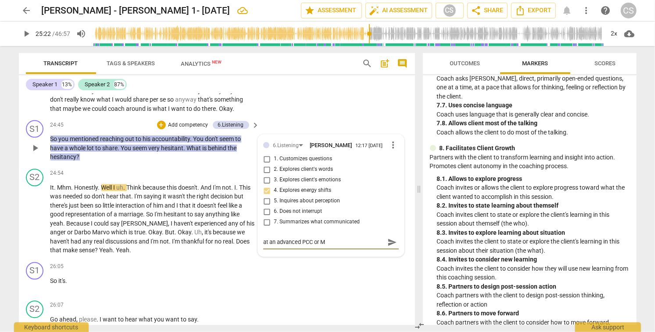
type textarea "at an advanced PCC or MC"
type textarea "at an advanced PCC or MCC"
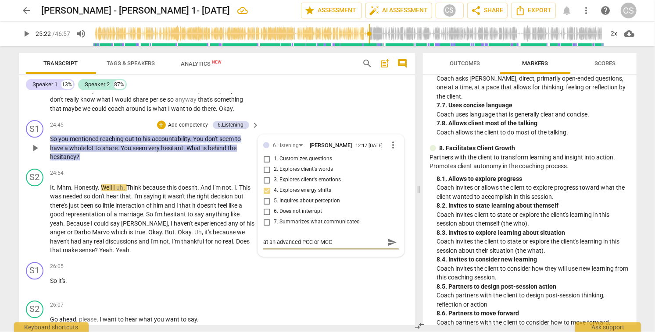
type textarea "at an advanced PCC or MCC l"
type textarea "at an advanced PCC or MCC le"
type textarea "at an advanced PCC or MCC lev"
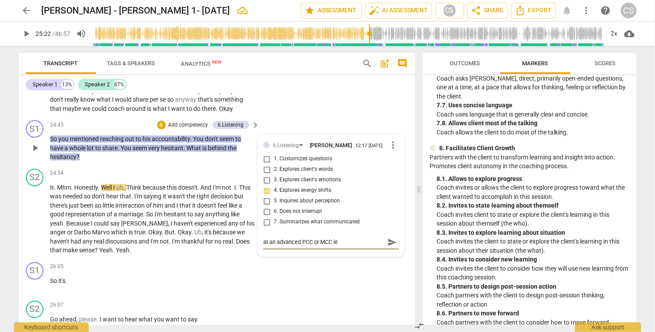
type textarea "at an advanced PCC or MCC lev"
type textarea "at an advanced PCC or MCC leve"
type textarea "at an advanced PCC or MCC level"
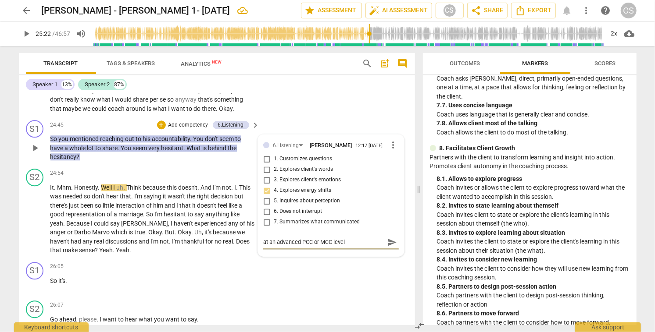
type textarea "at an advanced PCC or MCC level,"
type textarea "at an advanced PCC or MCC level, y"
type textarea "at an advanced PCC or MCC level, yo"
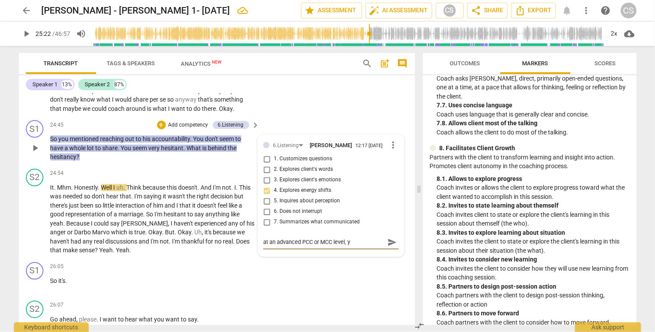
type textarea "at an advanced PCC or MCC level, yo"
type textarea "at an advanced PCC or MCC level, you"
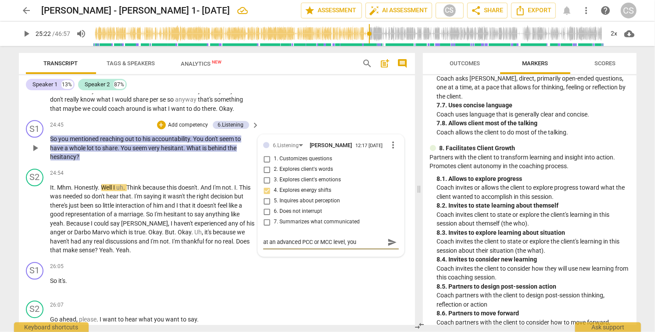
type textarea "at an advanced PCC or MCC level, you w"
type textarea "at an advanced PCC or MCC level, you wo"
type textarea "at an advanced PCC or MCC level, you wou"
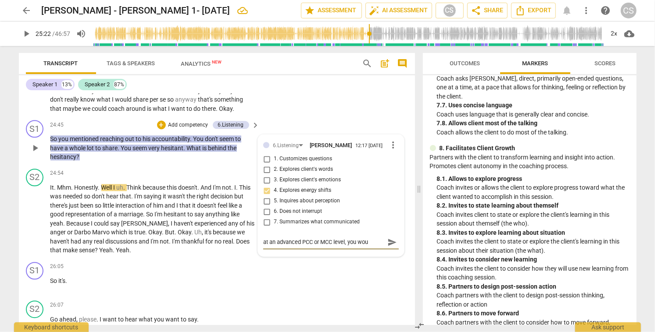
type textarea "at an advanced PCC or MCC level, you woul"
type textarea "at an advanced PCC or MCC level, you would"
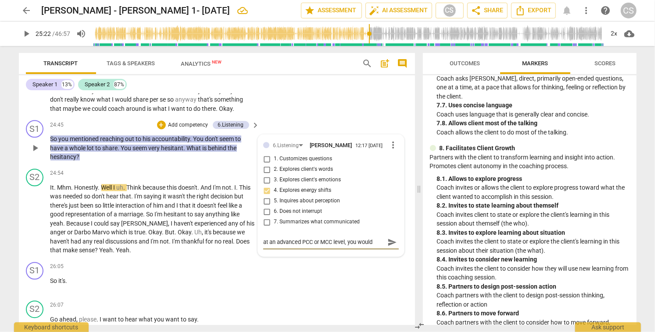
type textarea "at an advanced PCC or MCC level, you would o"
type textarea "at an advanced PCC or MCC level, you would of"
type textarea "at an advanced PCC or MCC level, you would off"
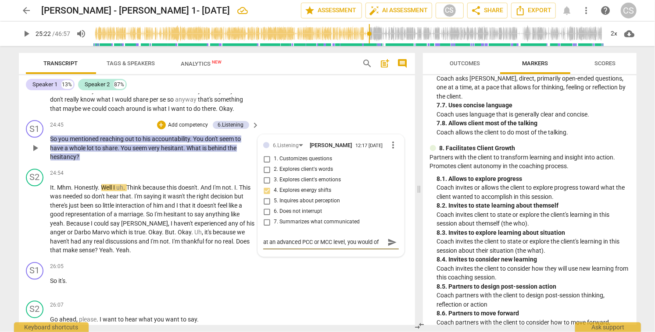
type textarea "at an advanced PCC or MCC level, you would off"
type textarea "at an advanced PCC or MCC level, you would offe"
type textarea "at an advanced PCC or MCC level, you would offer"
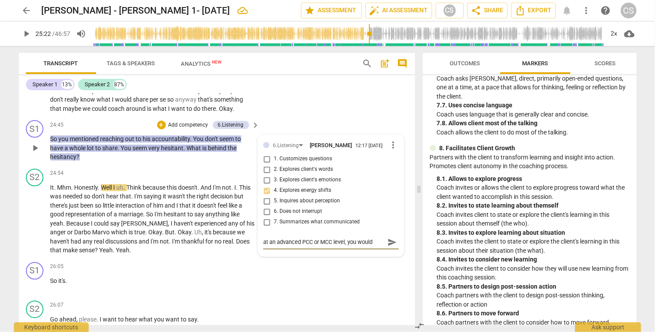
scroll to position [7, 0]
type textarea "at an advanced PCC or MCC level, you would offer"
type textarea "at an advanced PCC or MCC level, you would offer y"
type textarea "at an advanced PCC or MCC level, you would offer yo"
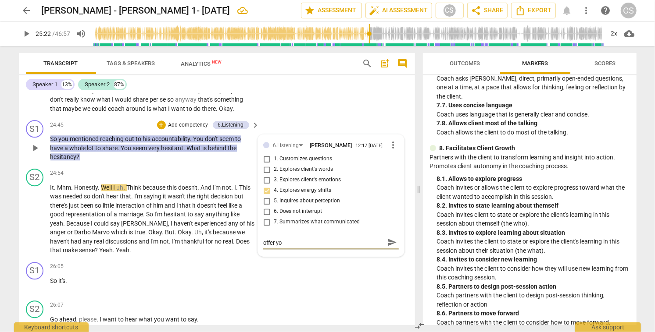
type textarea "at an advanced PCC or MCC level, you would offer you"
type textarea "at an advanced PCC or MCC level, you would offer your"
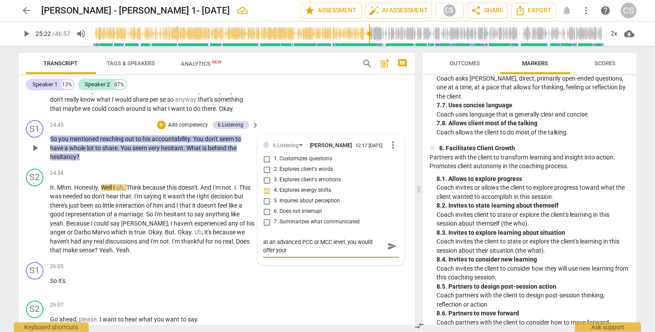
type textarea "at an advanced PCC or MCC level, you would offer your"
type textarea "at an advanced PCC or MCC level, you would offer your o"
type textarea "at an advanced PCC or MCC level, you would offer your ob"
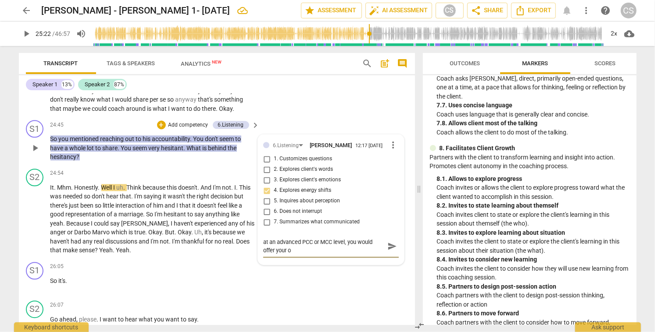
type textarea "at an advanced PCC or MCC level, you would offer your ob"
type textarea "at an advanced PCC or MCC level, you would offer your obs"
type textarea "at an advanced PCC or MCC level, you would offer your obse"
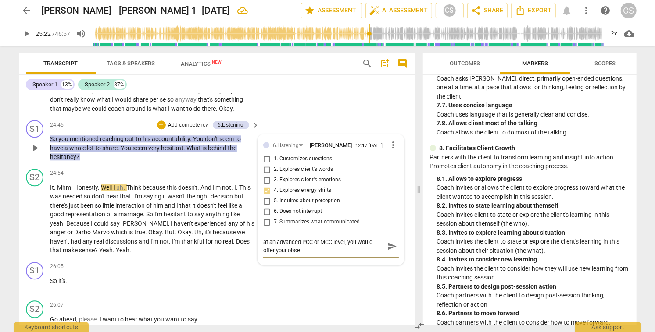
type textarea "at an advanced PCC or MCC level, you would offer your obser"
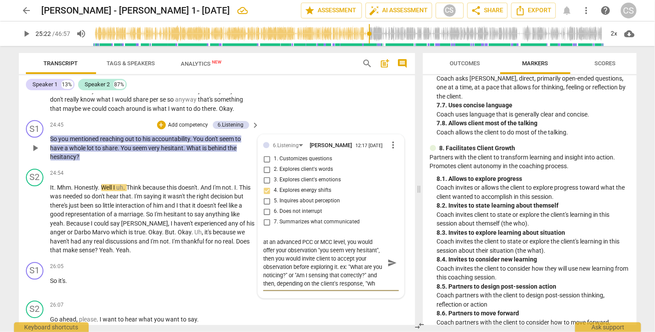
scroll to position [7, 0]
click at [388, 258] on span "send" at bounding box center [392, 263] width 10 height 10
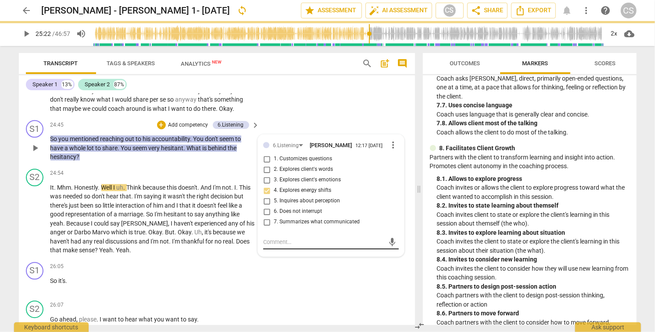
scroll to position [0, 0]
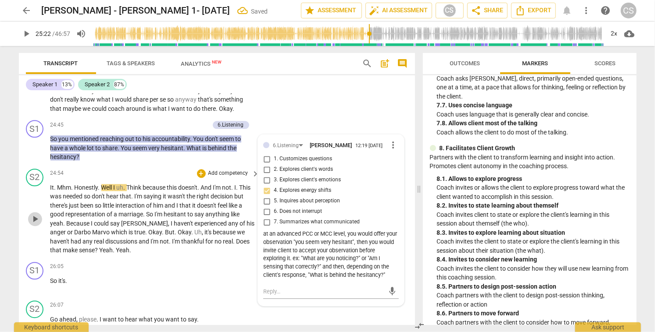
click at [34, 214] on span "play_arrow" at bounding box center [35, 219] width 11 height 11
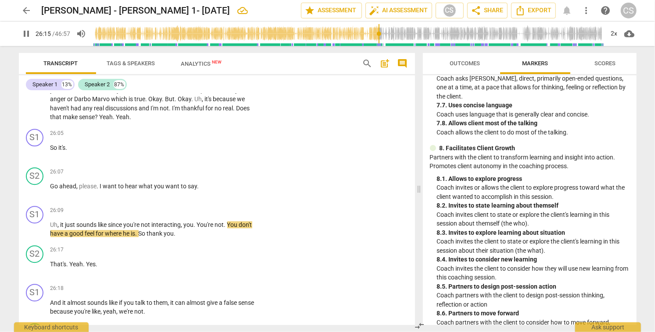
scroll to position [3403, 0]
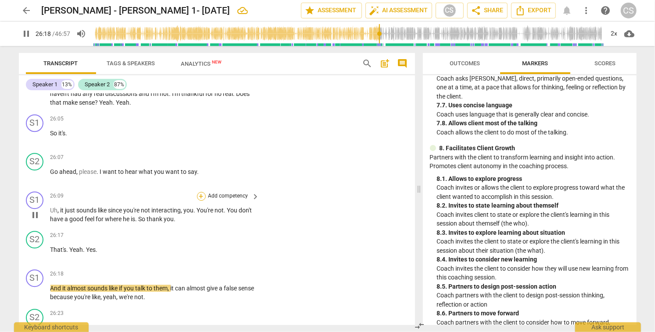
click at [199, 192] on div "+" at bounding box center [201, 196] width 9 height 9
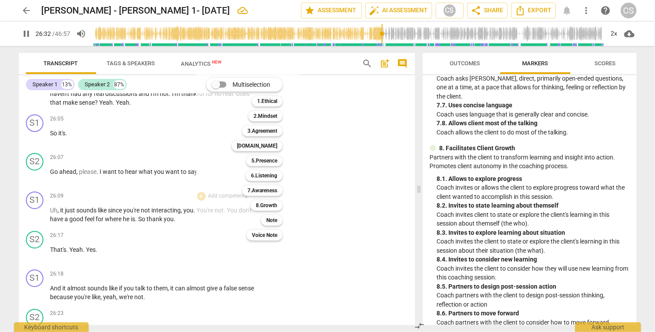
click at [340, 189] on div at bounding box center [327, 166] width 655 height 332
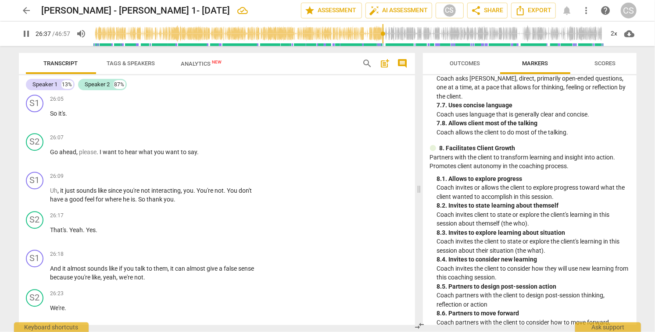
scroll to position [3424, 0]
click at [198, 171] on div "+" at bounding box center [201, 175] width 9 height 9
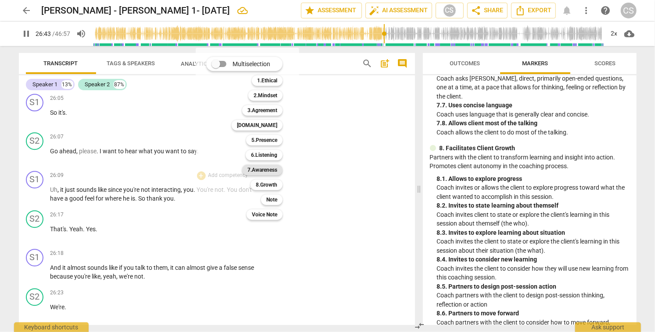
click at [264, 169] on b "7.Awareness" at bounding box center [262, 170] width 30 height 11
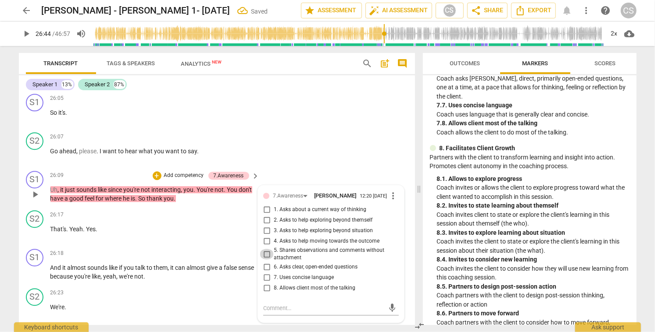
click at [265, 249] on input "5. Shares observations and comments without attachment" at bounding box center [267, 254] width 14 height 11
click at [200, 250] on div "+" at bounding box center [201, 254] width 9 height 9
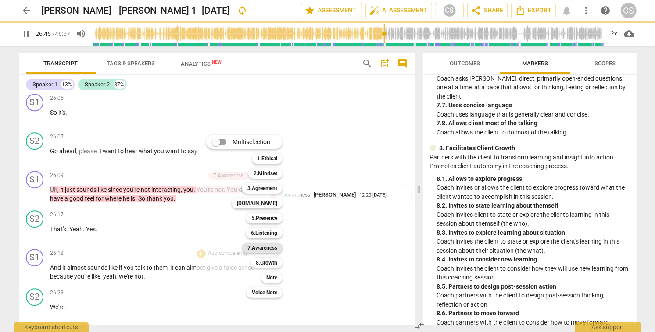
click at [258, 248] on b "7.Awareness" at bounding box center [262, 248] width 30 height 11
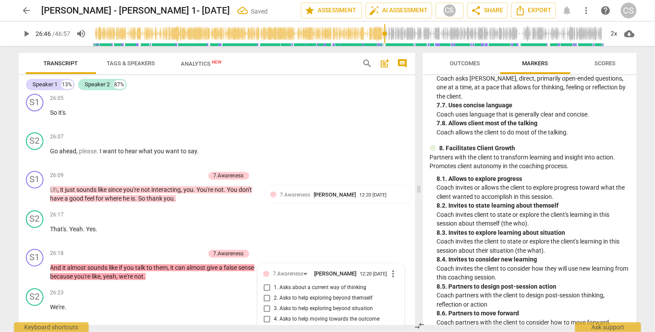
scroll to position [3567, 0]
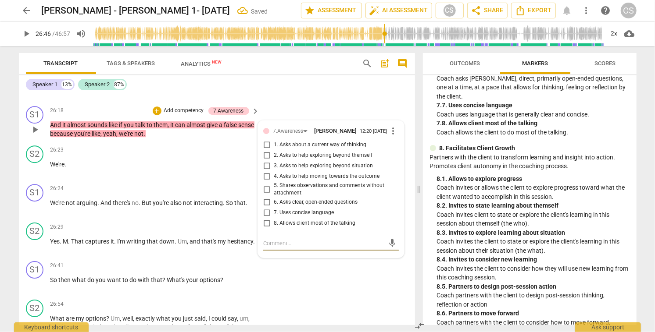
click at [265, 184] on input "5. Shares observations and comments without attachment" at bounding box center [267, 189] width 14 height 11
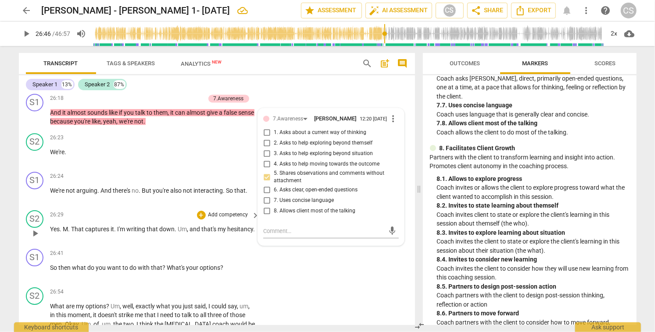
scroll to position [3581, 0]
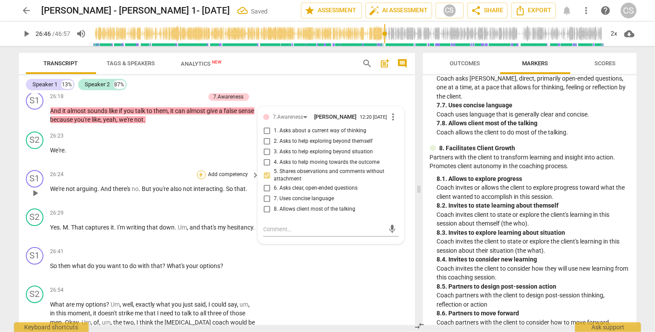
click at [200, 171] on div "+" at bounding box center [201, 175] width 9 height 9
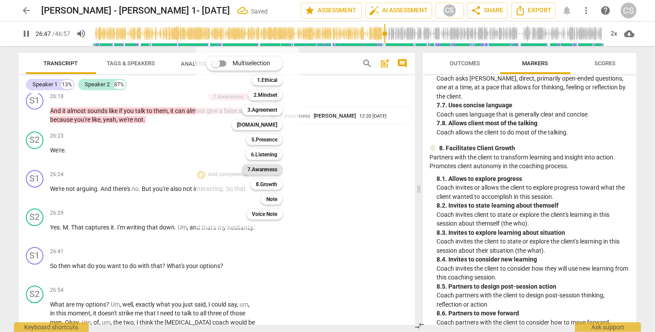
click at [263, 167] on b "7.Awareness" at bounding box center [262, 169] width 30 height 11
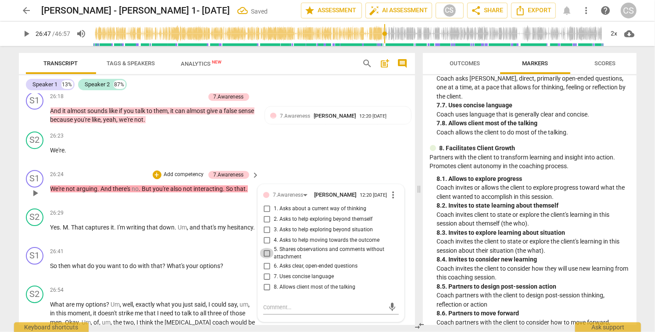
click at [265, 248] on input "5. Shares observations and comments without attachment" at bounding box center [267, 253] width 14 height 11
click at [292, 303] on textarea at bounding box center [323, 307] width 121 height 8
click at [389, 307] on span "send" at bounding box center [392, 312] width 10 height 10
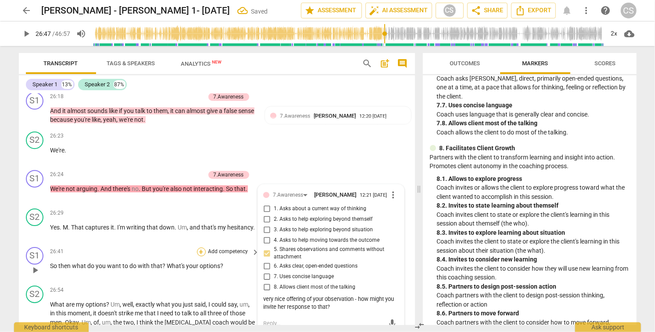
click at [202, 248] on div "+" at bounding box center [201, 252] width 9 height 9
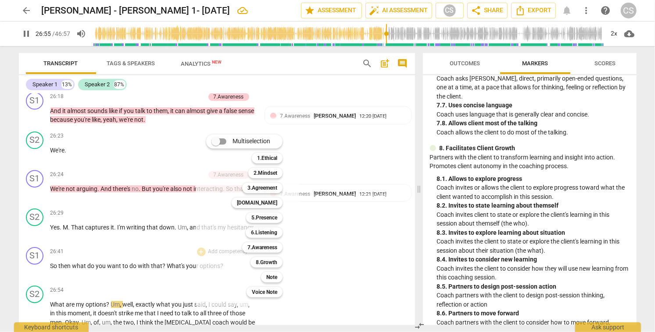
click at [321, 222] on div at bounding box center [327, 166] width 655 height 332
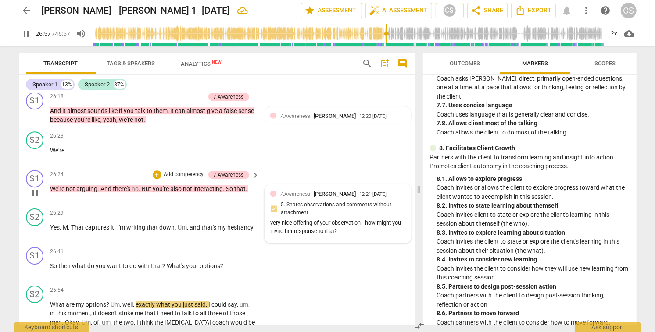
click at [327, 191] on span "[PERSON_NAME]" at bounding box center [335, 194] width 42 height 7
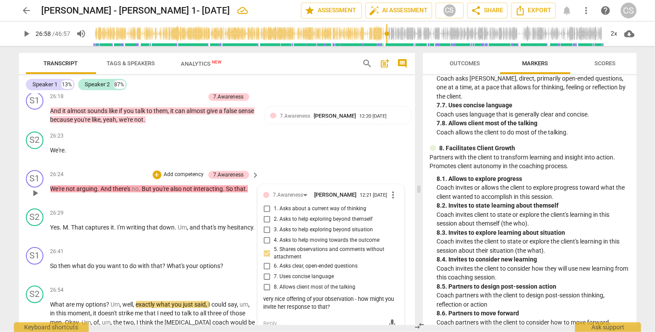
click at [390, 190] on span "more_vert" at bounding box center [393, 195] width 11 height 11
click at [391, 158] on li "Edit" at bounding box center [400, 159] width 30 height 17
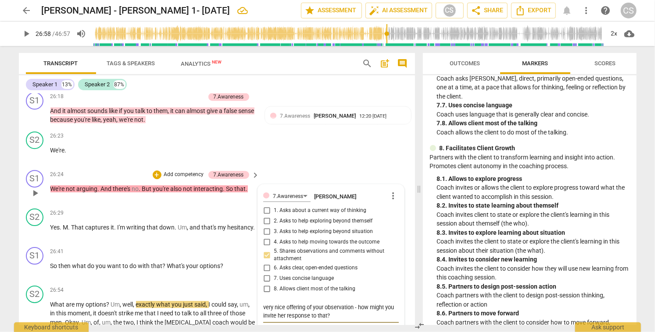
drag, startPoint x: 262, startPoint y: 270, endPoint x: 339, endPoint y: 278, distance: 77.6
click at [339, 303] on textarea "very nice offering of your observation - how might you invite her response to t…" at bounding box center [330, 311] width 135 height 17
click at [268, 321] on span "check_circle" at bounding box center [269, 326] width 11 height 11
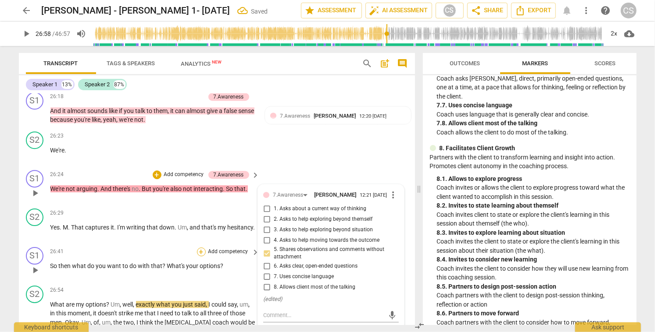
click at [200, 248] on div "+" at bounding box center [201, 252] width 9 height 9
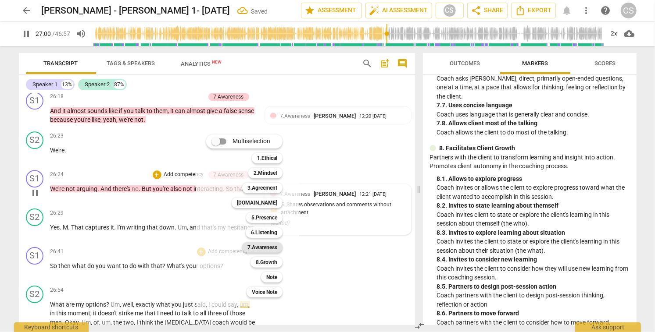
click at [268, 246] on b "7.Awareness" at bounding box center [262, 248] width 30 height 11
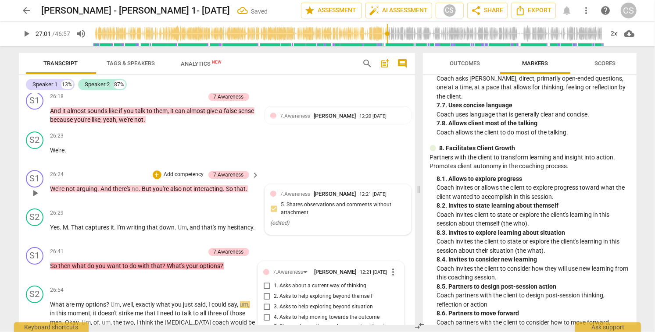
scroll to position [3723, 0]
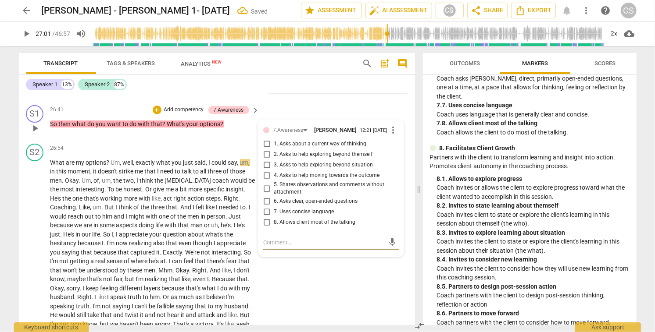
click at [265, 183] on input "5. Shares observations and comments without attachment" at bounding box center [267, 188] width 14 height 11
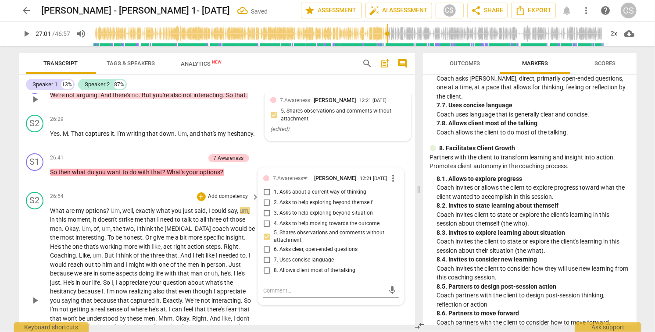
scroll to position [3673, 0]
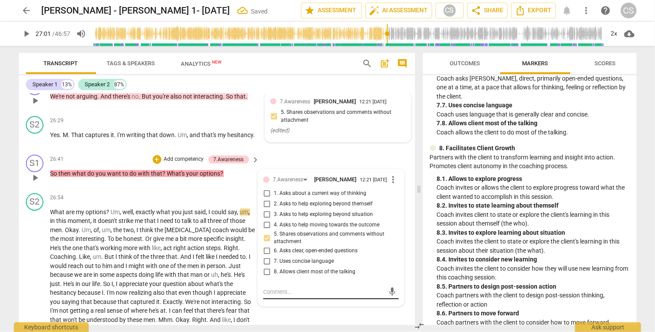
click at [323, 288] on textarea at bounding box center [323, 292] width 121 height 8
click at [388, 287] on span "send" at bounding box center [392, 292] width 10 height 10
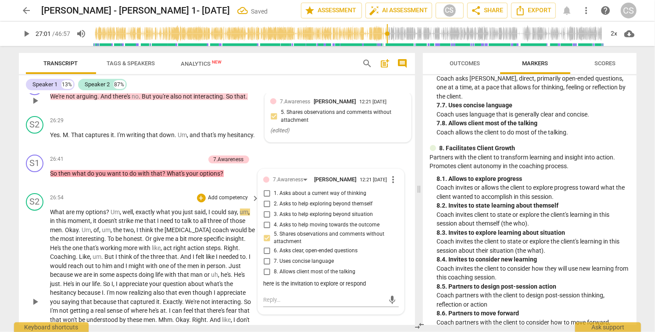
click at [35, 297] on span "play_arrow" at bounding box center [35, 302] width 11 height 11
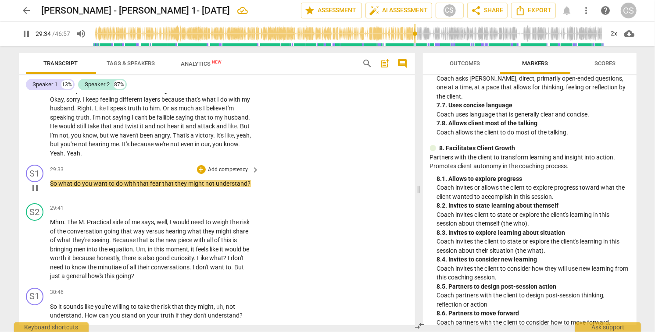
scroll to position [3915, 0]
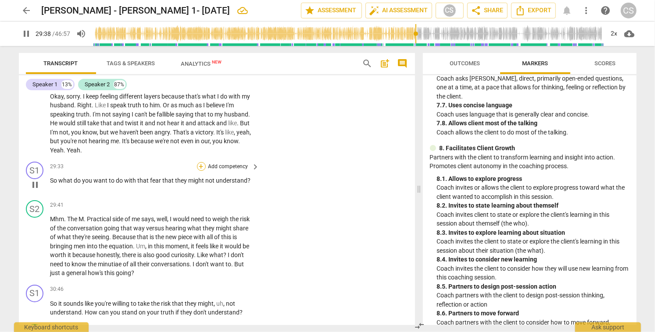
click at [199, 162] on div "+" at bounding box center [201, 166] width 9 height 9
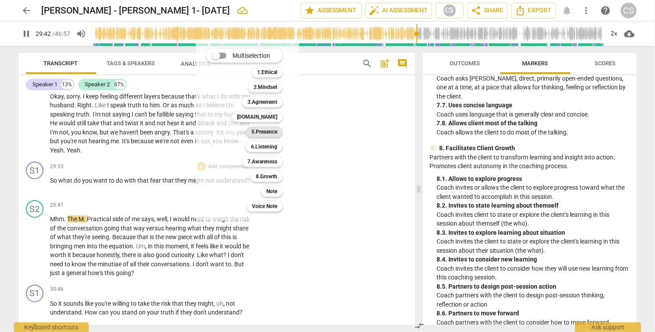
click at [268, 132] on b "5.Presence" at bounding box center [264, 132] width 26 height 11
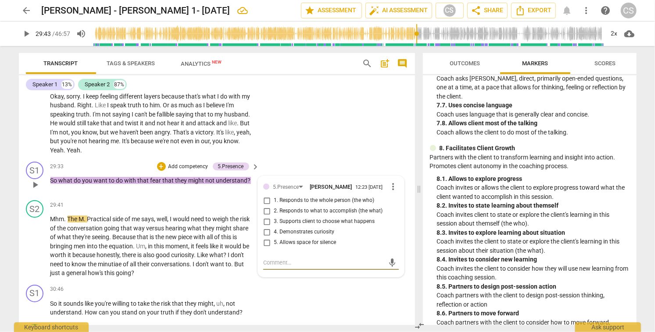
click at [392, 182] on span "more_vert" at bounding box center [393, 187] width 11 height 11
click at [395, 169] on li "Delete" at bounding box center [400, 169] width 30 height 17
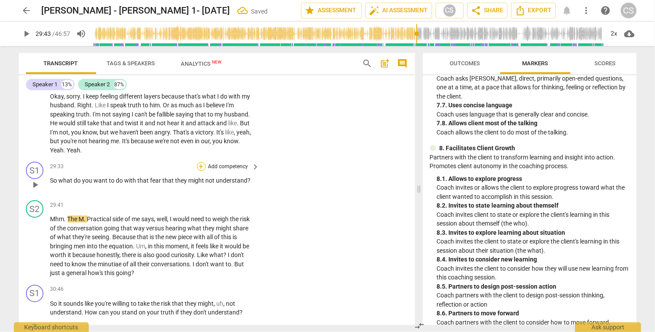
click at [200, 162] on div "+" at bounding box center [201, 166] width 9 height 9
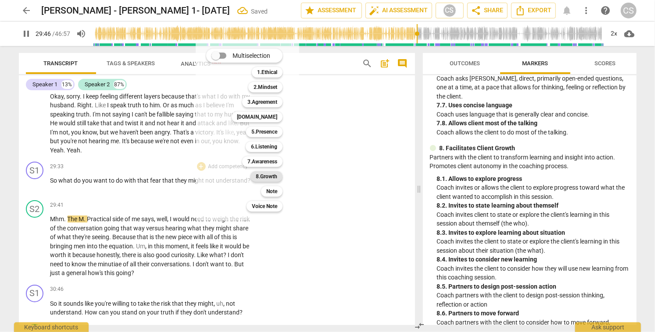
click at [269, 177] on b "8.Growth" at bounding box center [266, 176] width 21 height 11
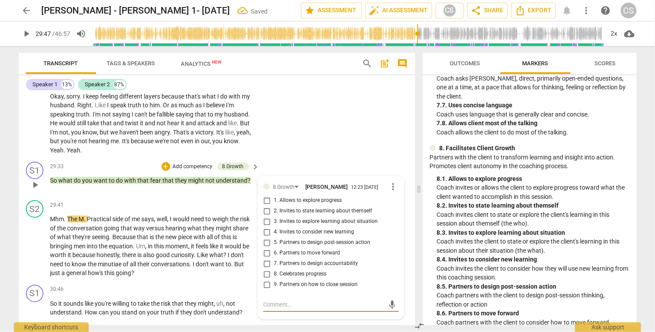
click at [264, 227] on input "4. Invites to consider new learning" at bounding box center [267, 232] width 14 height 11
click at [165, 162] on div "+" at bounding box center [165, 166] width 9 height 9
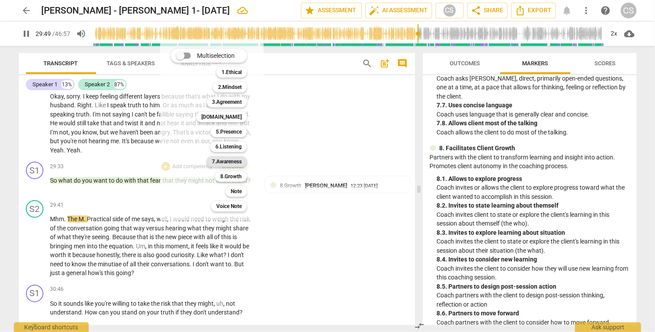
click at [226, 162] on b "7.Awareness" at bounding box center [227, 162] width 30 height 11
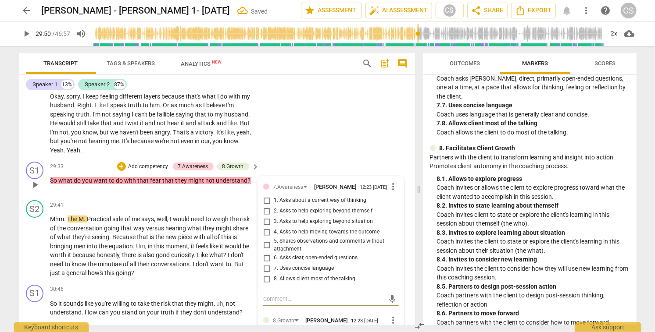
click at [265, 217] on input "3. Asks to help exploring beyond situation" at bounding box center [267, 222] width 14 height 11
click at [37, 241] on span "play_arrow" at bounding box center [35, 246] width 11 height 11
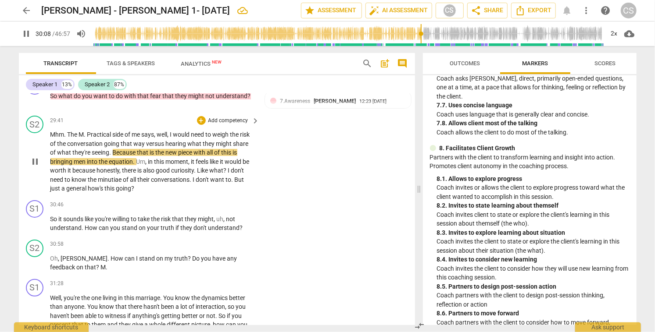
scroll to position [4001, 0]
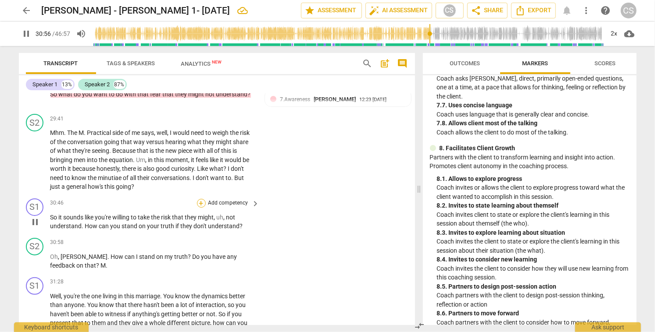
click at [200, 199] on div "+" at bounding box center [201, 203] width 9 height 9
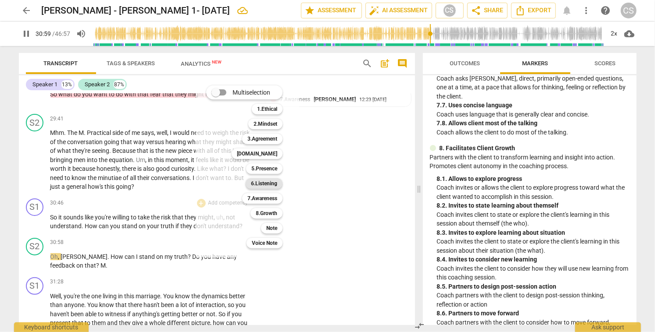
click at [258, 185] on b "6.Listening" at bounding box center [264, 183] width 26 height 11
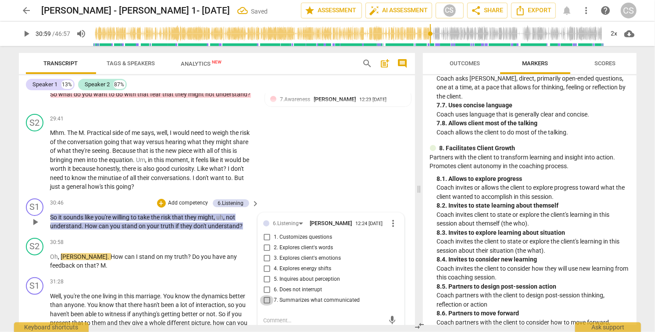
click at [267, 296] on input "7. Summarizes what communicated" at bounding box center [267, 301] width 14 height 11
click at [160, 199] on div "+" at bounding box center [161, 203] width 9 height 9
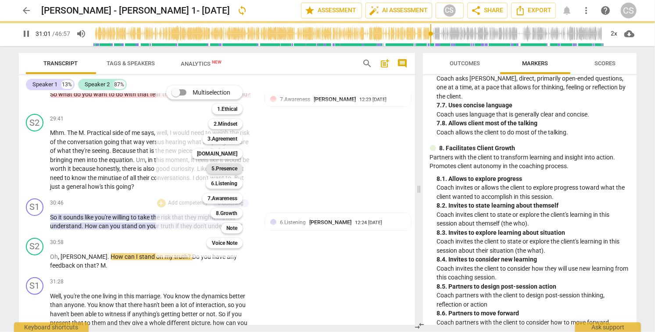
click at [228, 168] on b "5.Presence" at bounding box center [224, 169] width 26 height 11
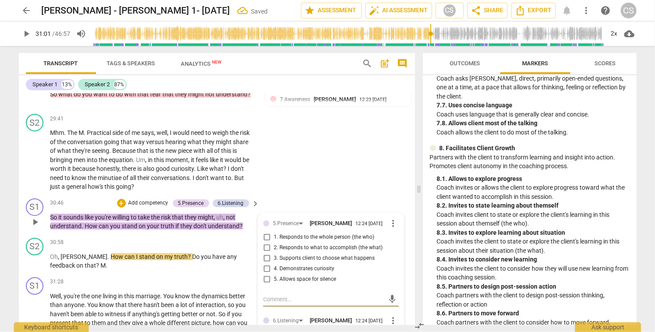
click at [265, 232] on input "1. Responds to the whole person (the who)" at bounding box center [267, 237] width 14 height 11
click at [121, 199] on div "+" at bounding box center [121, 203] width 9 height 9
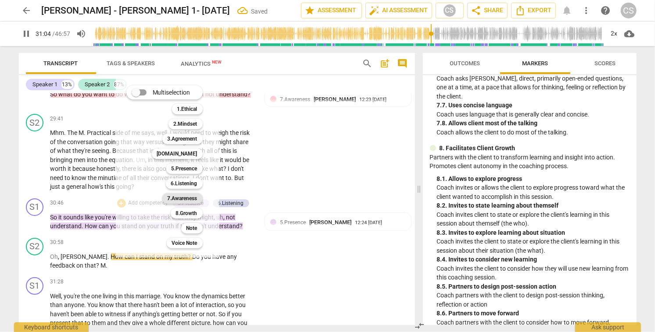
click at [193, 200] on b "7.Awareness" at bounding box center [183, 198] width 30 height 11
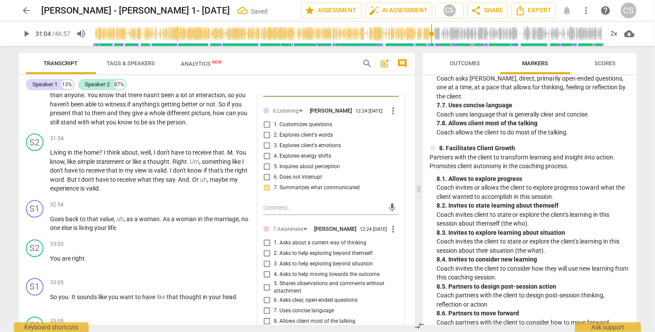
scroll to position [4224, 0]
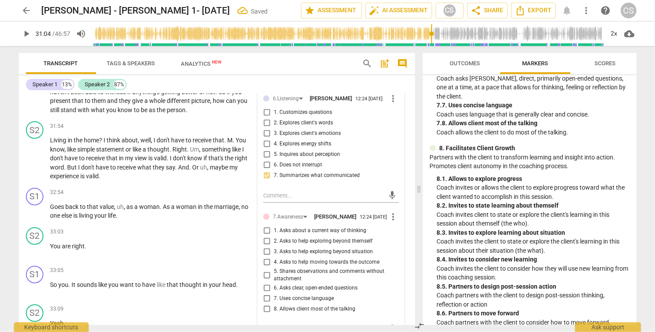
click at [267, 236] on input "2. Asks to help exploring beyond themself" at bounding box center [267, 241] width 14 height 11
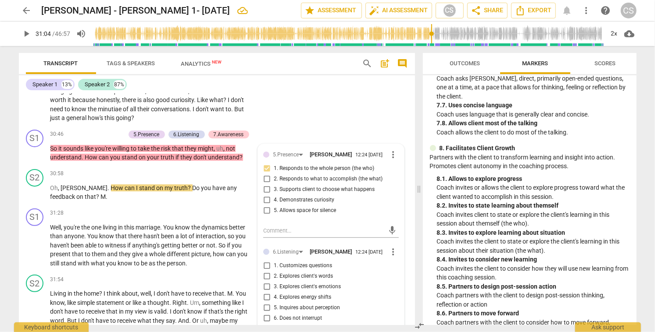
scroll to position [4070, 0]
click at [37, 188] on span "play_arrow" at bounding box center [35, 193] width 11 height 11
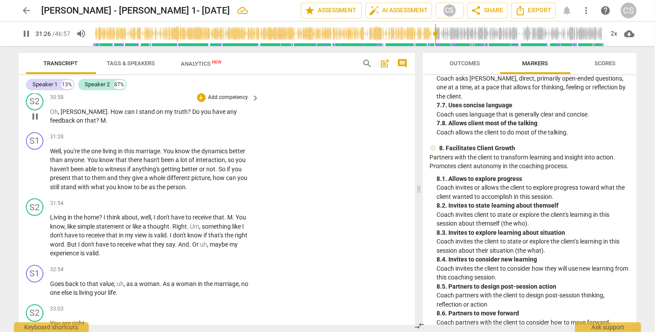
scroll to position [4147, 0]
click at [200, 132] on div "+" at bounding box center [201, 136] width 9 height 9
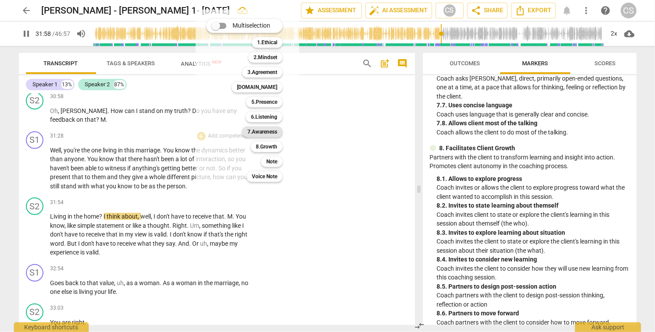
click at [258, 135] on b "7.Awareness" at bounding box center [262, 132] width 30 height 11
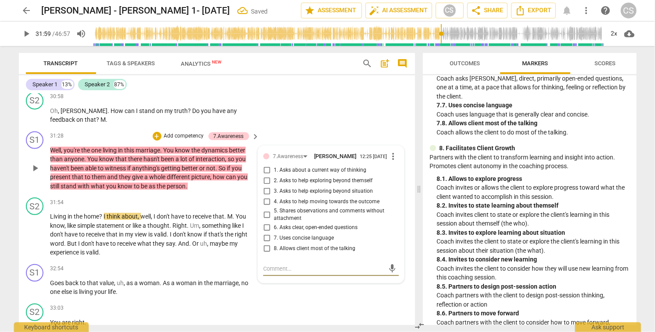
click at [265, 210] on input "5. Shares observations and comments without attachment" at bounding box center [267, 215] width 14 height 11
click at [36, 230] on span "play_arrow" at bounding box center [35, 235] width 11 height 11
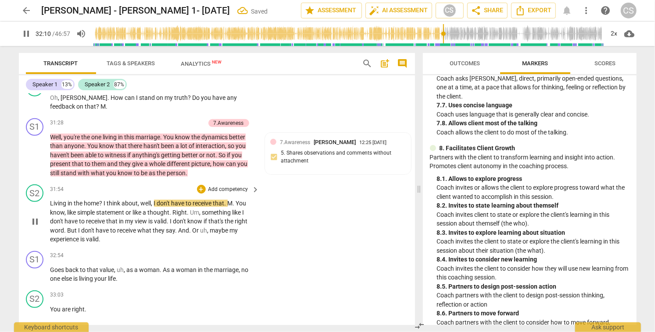
scroll to position [4152, 0]
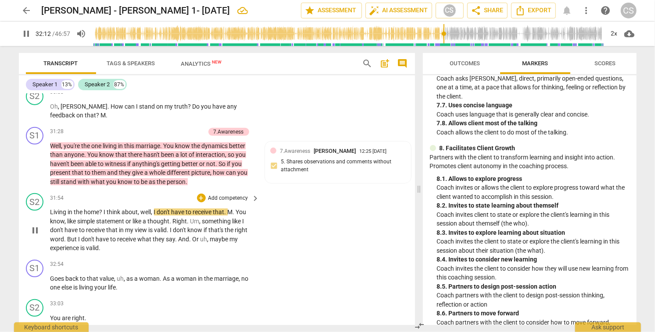
click at [50, 209] on span "Living" at bounding box center [59, 212] width 18 height 7
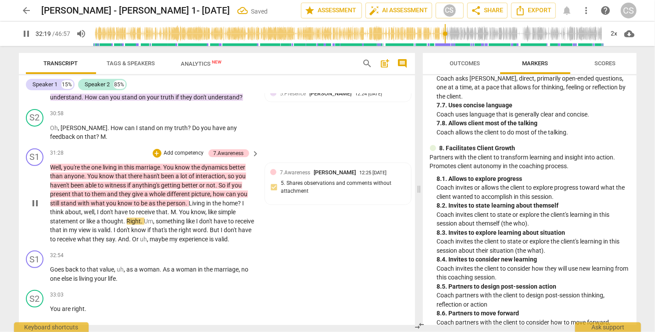
click at [243, 200] on span "I" at bounding box center [244, 203] width 2 height 7
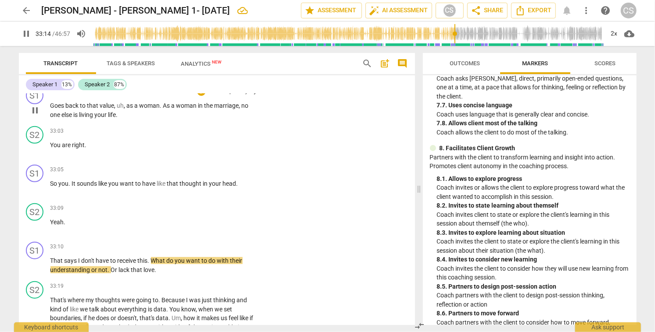
scroll to position [4317, 0]
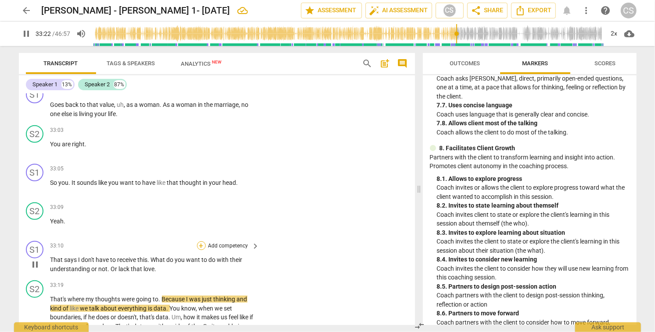
click at [200, 242] on div "+" at bounding box center [201, 246] width 9 height 9
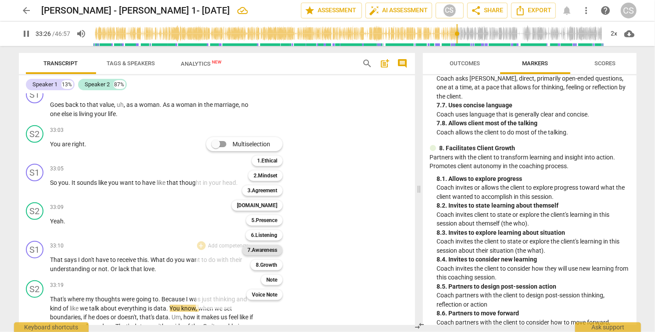
click at [269, 250] on b "7.Awareness" at bounding box center [262, 250] width 30 height 11
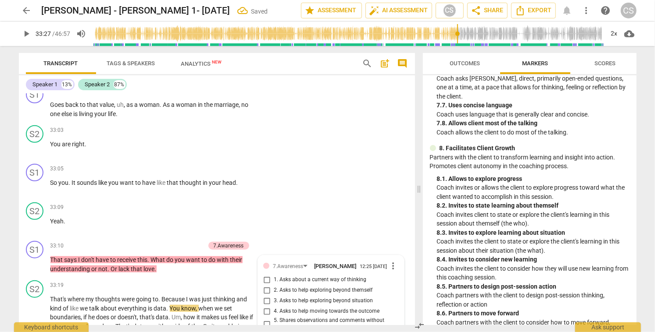
scroll to position [4462, 0]
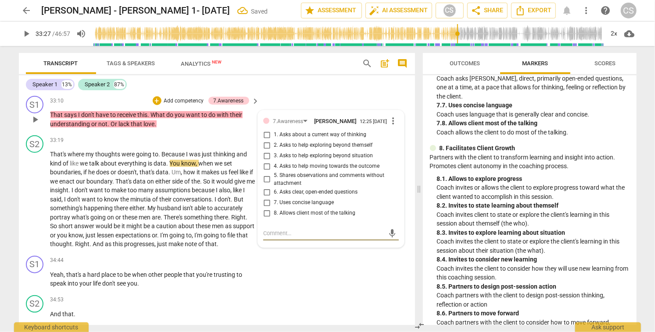
click at [264, 140] on input "2. Asks to help exploring beyond themself" at bounding box center [267, 145] width 14 height 11
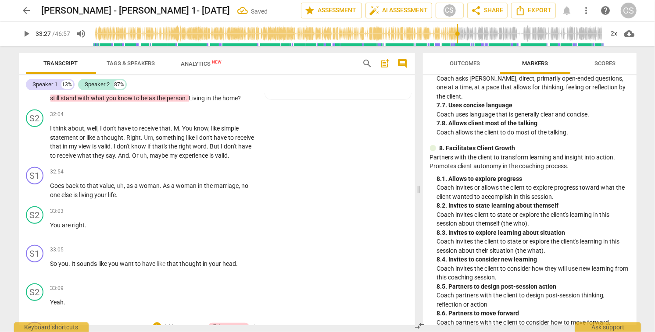
scroll to position [4234, 0]
click at [201, 247] on div "+" at bounding box center [201, 251] width 9 height 9
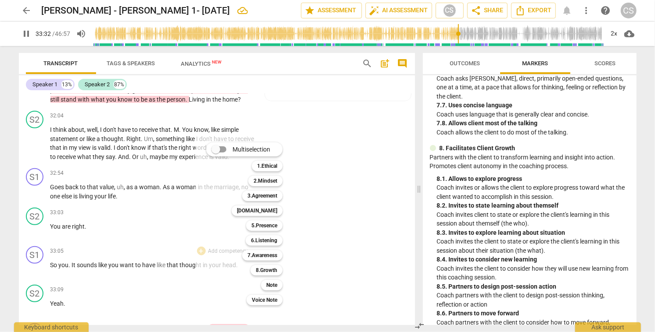
click at [357, 220] on div at bounding box center [327, 166] width 655 height 332
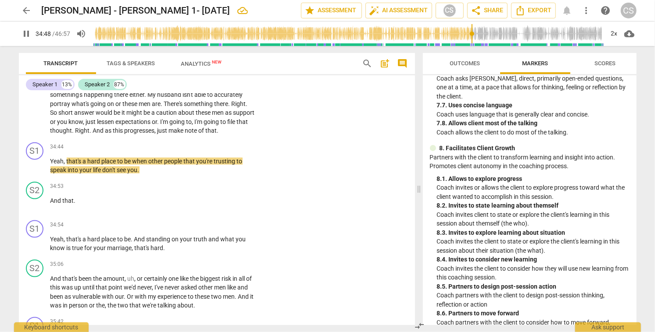
scroll to position [4572, 0]
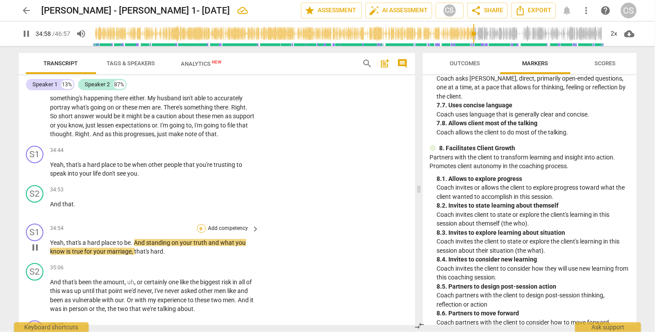
click at [202, 225] on div "+" at bounding box center [201, 229] width 9 height 9
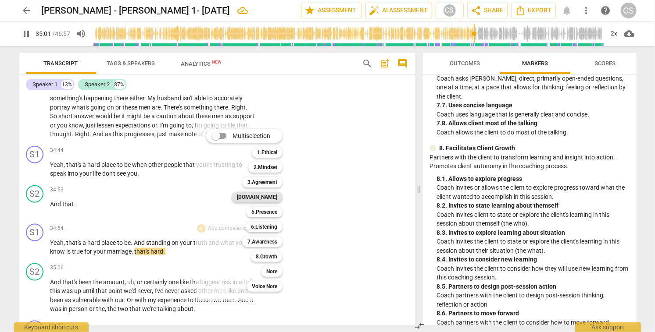
click at [269, 194] on b "[DOMAIN_NAME]" at bounding box center [257, 197] width 40 height 11
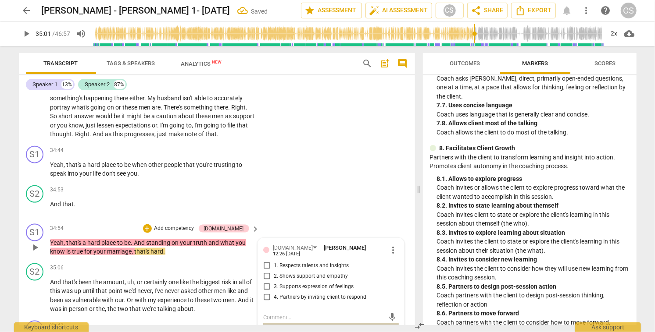
click at [267, 271] on input "2. Shows support and empathy" at bounding box center [267, 276] width 14 height 11
click at [34, 243] on span "play_arrow" at bounding box center [35, 248] width 11 height 11
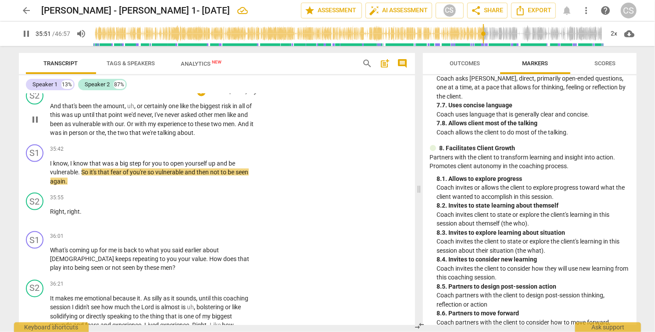
scroll to position [4749, 0]
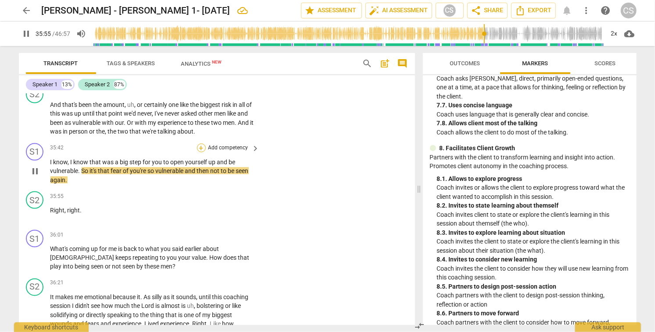
click at [200, 144] on div "+" at bounding box center [201, 148] width 9 height 9
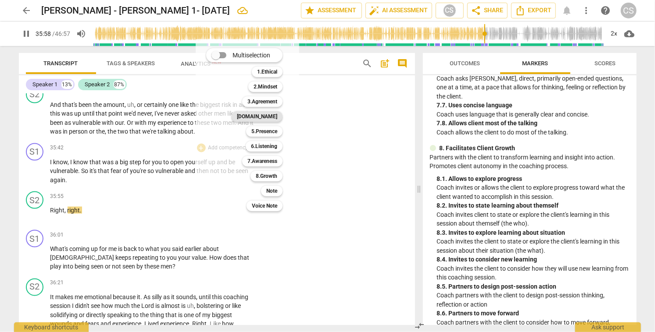
click at [266, 117] on b "[DOMAIN_NAME]" at bounding box center [257, 116] width 40 height 11
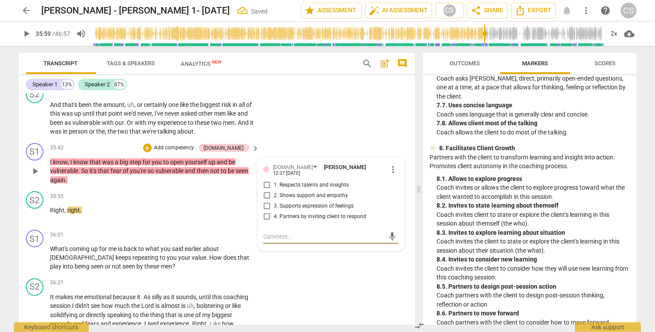
click at [265, 201] on input "3. Supports expression of feelings" at bounding box center [267, 206] width 14 height 11
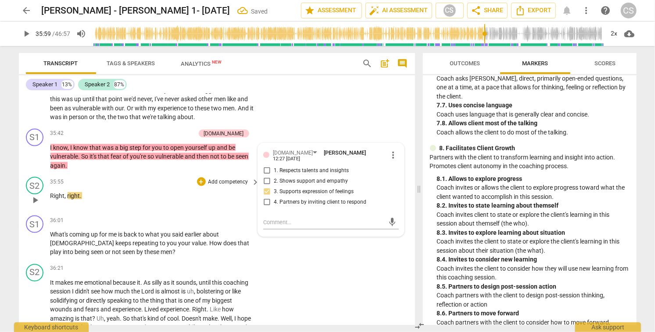
scroll to position [4771, 0]
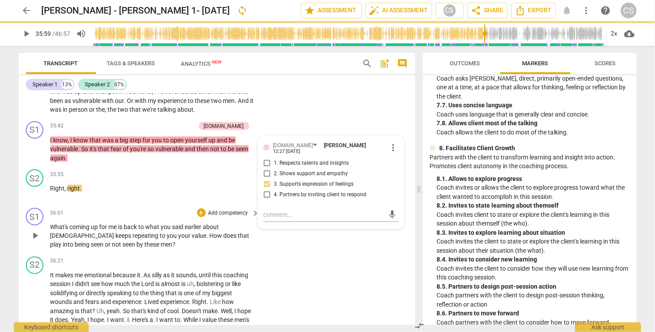
click at [35, 231] on span "play_arrow" at bounding box center [35, 236] width 11 height 11
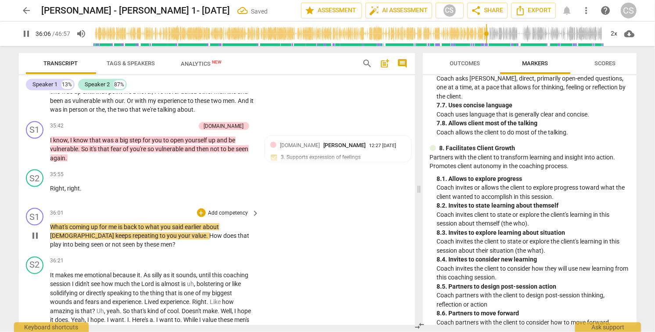
click at [35, 231] on span "pause" at bounding box center [35, 236] width 11 height 11
click at [35, 231] on span "play_arrow" at bounding box center [35, 236] width 11 height 11
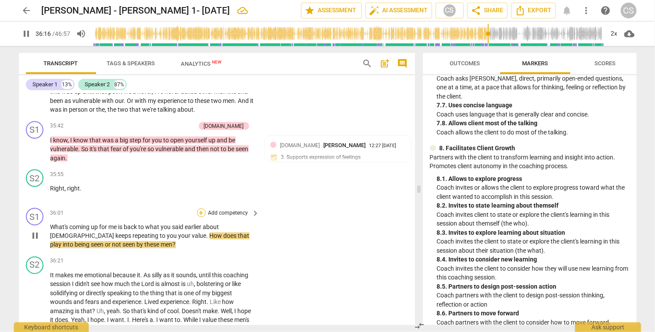
click at [200, 209] on div "+" at bounding box center [201, 213] width 9 height 9
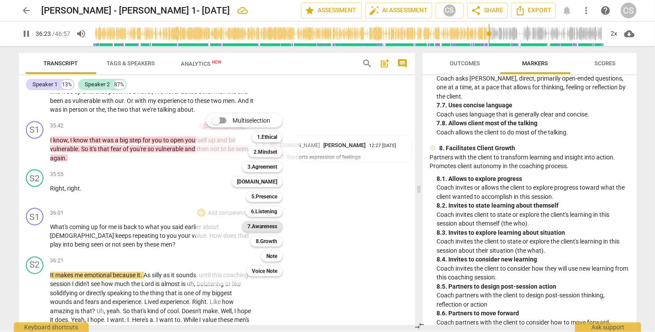
click at [263, 225] on b "7.Awareness" at bounding box center [262, 226] width 30 height 11
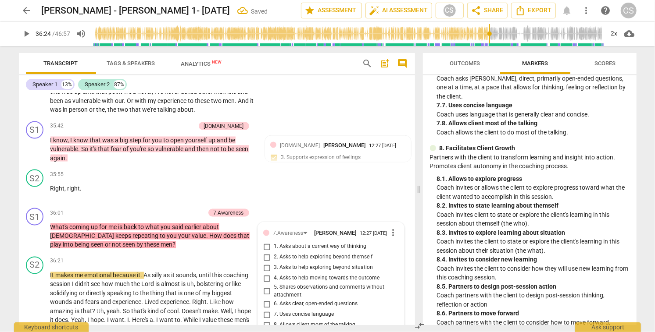
scroll to position [4892, 0]
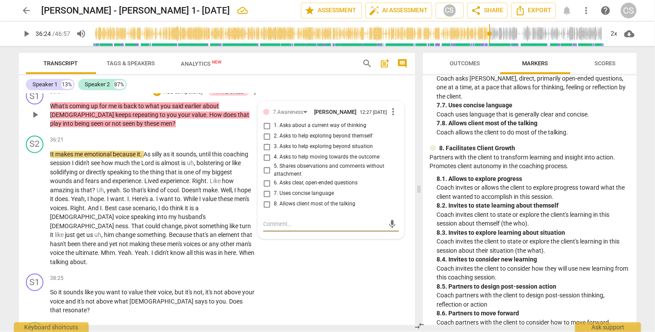
click at [265, 153] on input "4. Asks to help moving towards the outcome" at bounding box center [267, 158] width 14 height 11
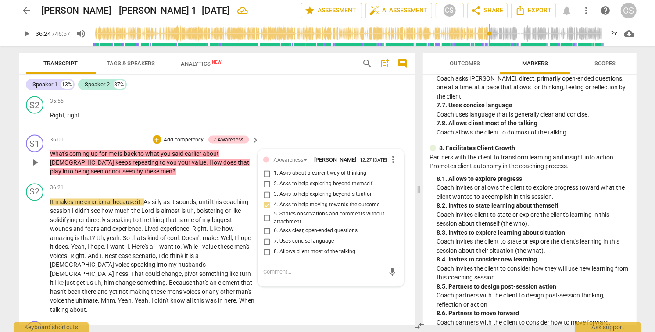
scroll to position [4844, 0]
click at [34, 252] on span "play_arrow" at bounding box center [35, 257] width 11 height 11
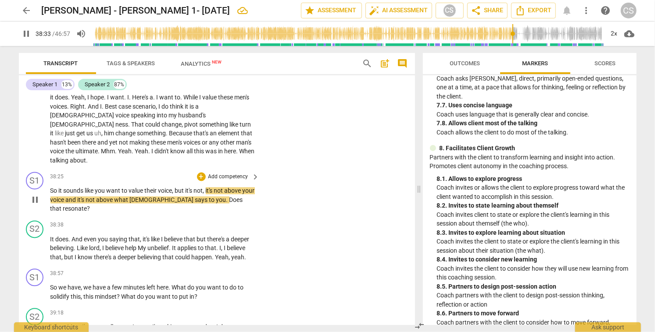
scroll to position [4994, 0]
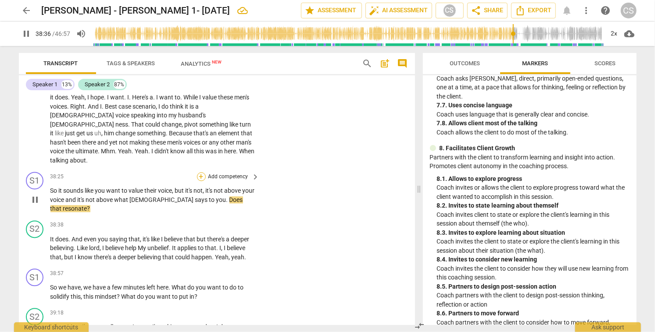
click at [200, 173] on div "+" at bounding box center [201, 177] width 9 height 9
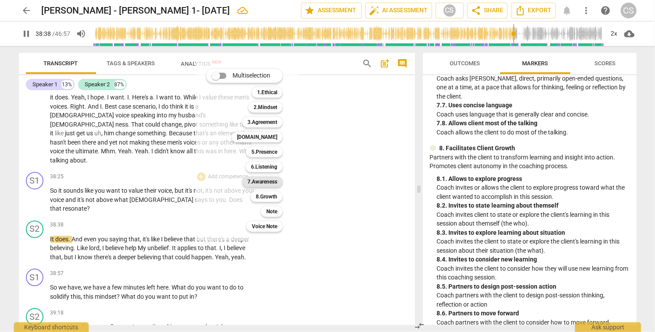
click at [270, 182] on b "7.Awareness" at bounding box center [262, 182] width 30 height 11
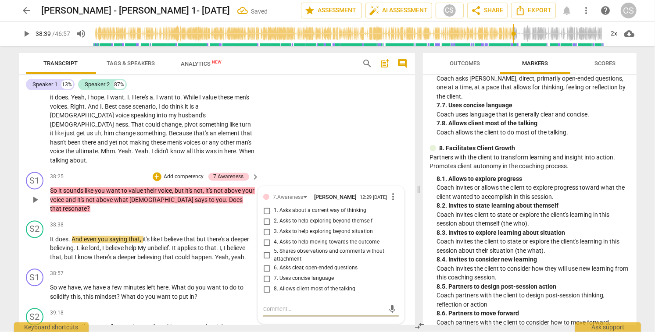
click at [266, 251] on input "5. Shares observations and comments without attachment" at bounding box center [267, 256] width 14 height 11
click at [36, 244] on span "play_arrow" at bounding box center [35, 249] width 11 height 11
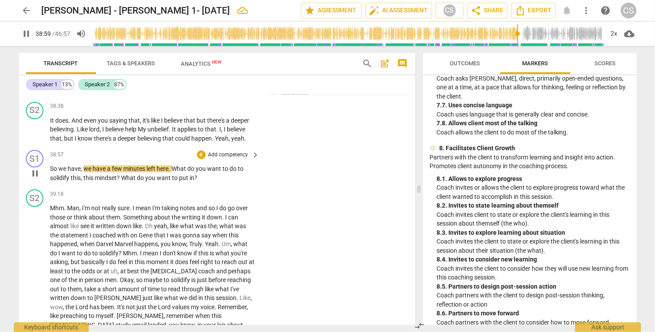
scroll to position [5113, 0]
click at [200, 150] on div "+" at bounding box center [201, 154] width 9 height 9
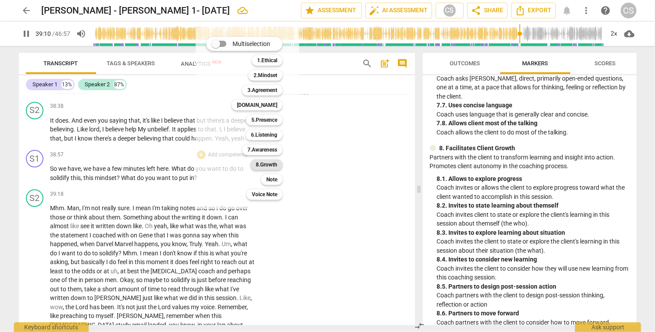
click at [273, 164] on b "8.Growth" at bounding box center [266, 165] width 21 height 11
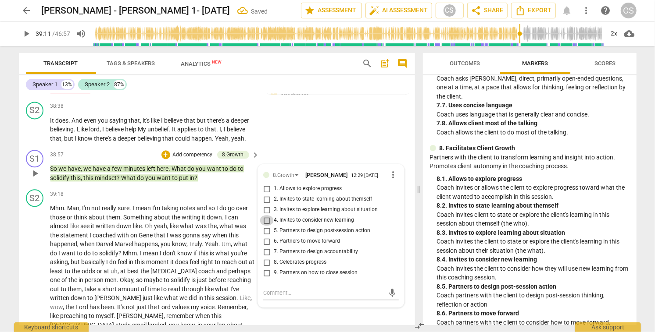
click at [265, 215] on input "4. Invites to consider new learning" at bounding box center [267, 220] width 14 height 11
click at [264, 226] on input "5. Partners to design post-session action" at bounding box center [267, 231] width 14 height 11
click at [36, 284] on span "play_arrow" at bounding box center [35, 289] width 11 height 11
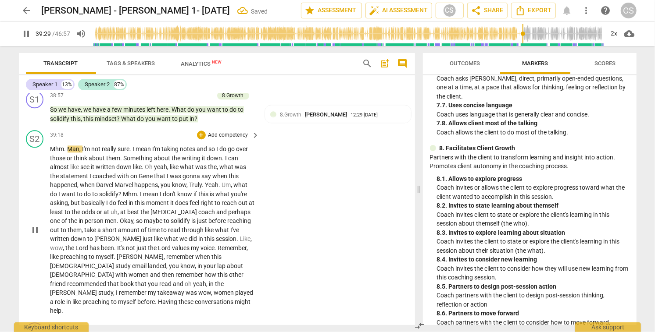
scroll to position [5174, 0]
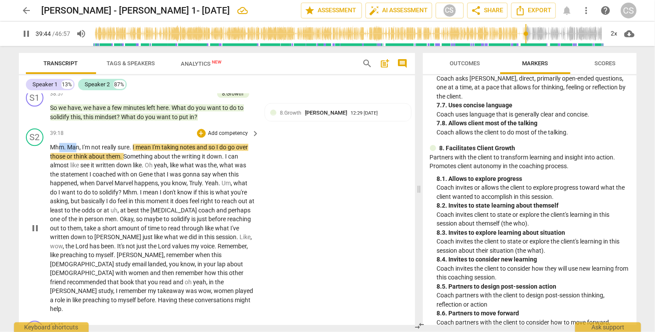
drag, startPoint x: 59, startPoint y: 110, endPoint x: 76, endPoint y: 111, distance: 17.5
click at [76, 143] on p "Mhm . Man , I'm not really sure . I mean I'm taking notes and so I do go over t…" at bounding box center [152, 228] width 205 height 171
click at [88, 100] on div "+" at bounding box center [87, 100] width 9 height 9
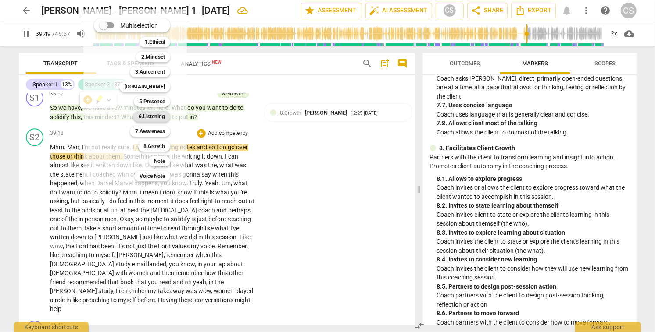
click at [158, 117] on b "6.Listening" at bounding box center [152, 116] width 26 height 11
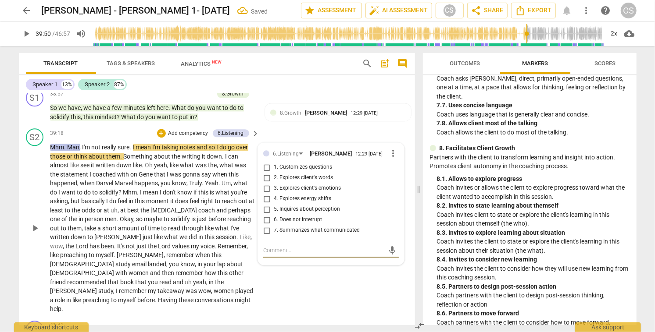
click at [389, 148] on span "more_vert" at bounding box center [393, 153] width 11 height 11
click at [390, 138] on li "Delete" at bounding box center [400, 135] width 30 height 17
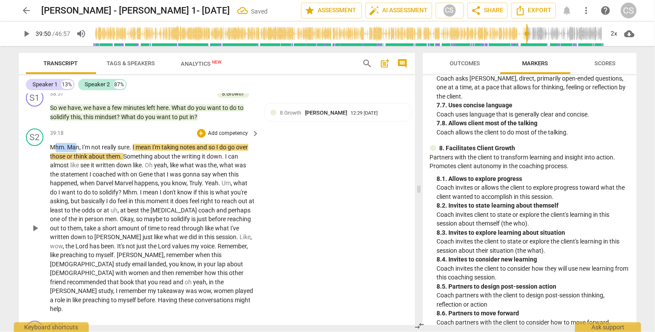
drag, startPoint x: 56, startPoint y: 112, endPoint x: 77, endPoint y: 112, distance: 21.1
click at [77, 143] on p "Mhm . Man , I'm not really sure . I mean I'm taking notes and so I do go over t…" at bounding box center [152, 228] width 205 height 171
click at [88, 101] on div "+" at bounding box center [87, 100] width 9 height 9
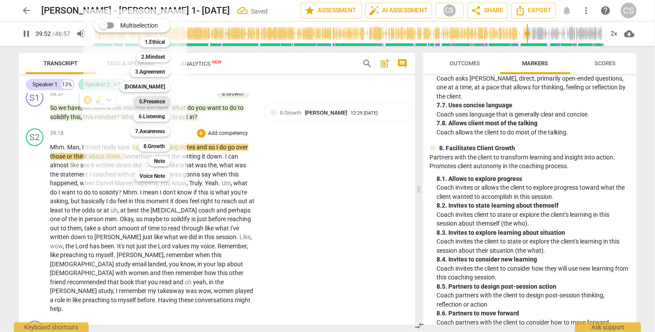
click at [157, 100] on b "5.Presence" at bounding box center [152, 101] width 26 height 11
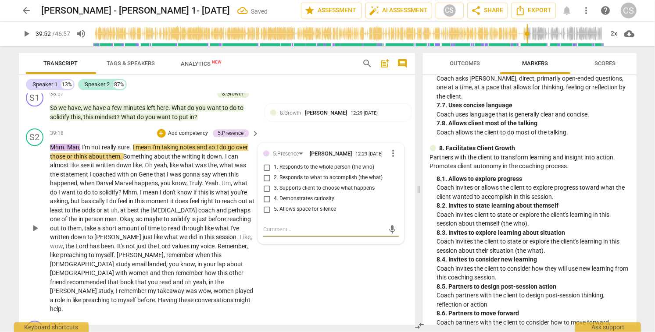
click at [264, 204] on input "5. Allows space for silence" at bounding box center [267, 209] width 14 height 11
click at [36, 223] on span "play_arrow" at bounding box center [35, 228] width 11 height 11
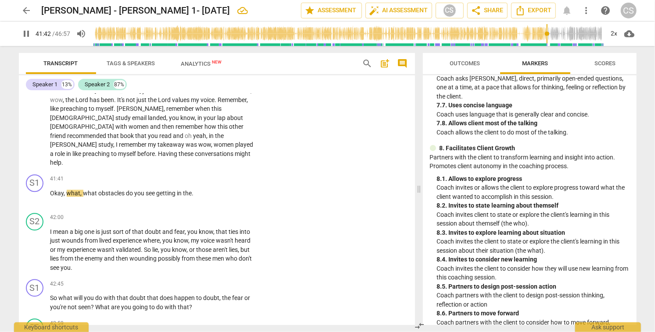
scroll to position [5321, 0]
click at [200, 175] on div "+" at bounding box center [201, 179] width 9 height 9
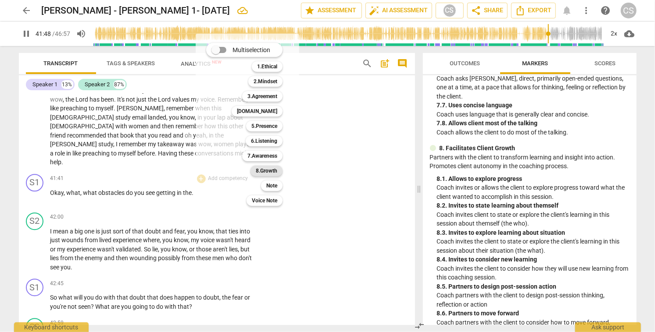
click at [268, 172] on b "8.Growth" at bounding box center [266, 171] width 21 height 11
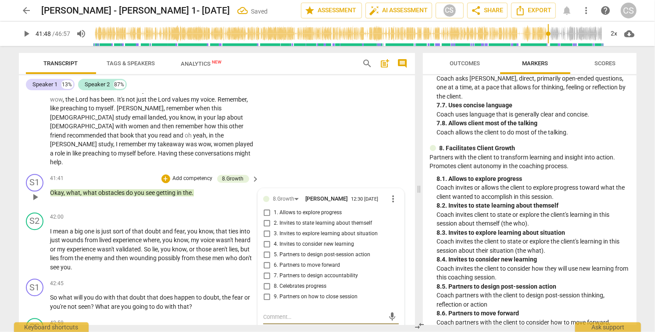
click at [264, 260] on input "6. Partners to move forward" at bounding box center [267, 265] width 14 height 11
click at [37, 244] on span "play_arrow" at bounding box center [35, 249] width 11 height 11
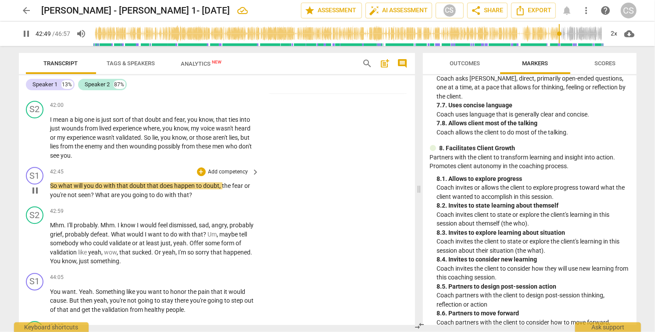
scroll to position [5434, 0]
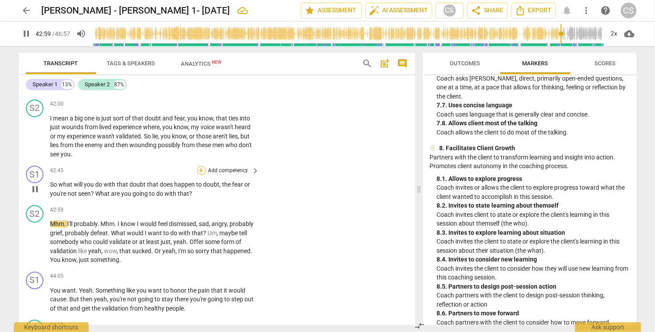
click at [201, 166] on div "+" at bounding box center [201, 170] width 9 height 9
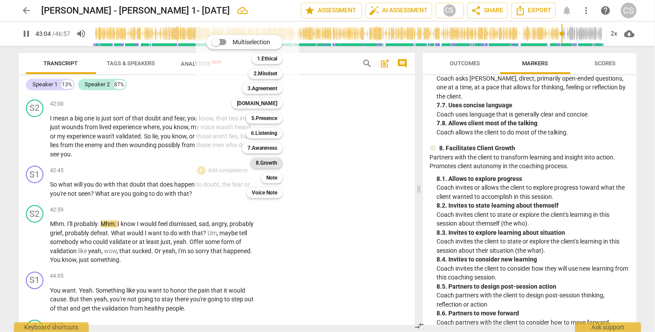
click at [269, 162] on b "8.Growth" at bounding box center [266, 163] width 21 height 11
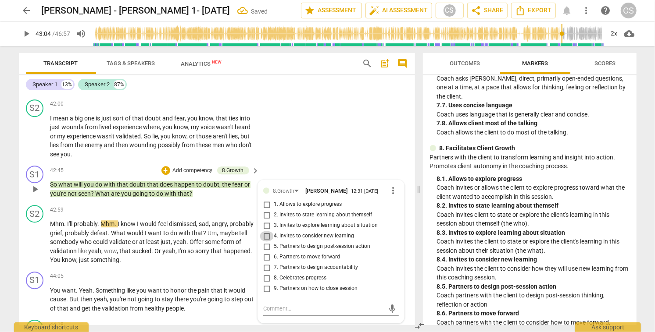
click at [267, 231] on input "4. Invites to consider new learning" at bounding box center [267, 236] width 14 height 11
click at [35, 237] on span "play_arrow" at bounding box center [35, 242] width 11 height 11
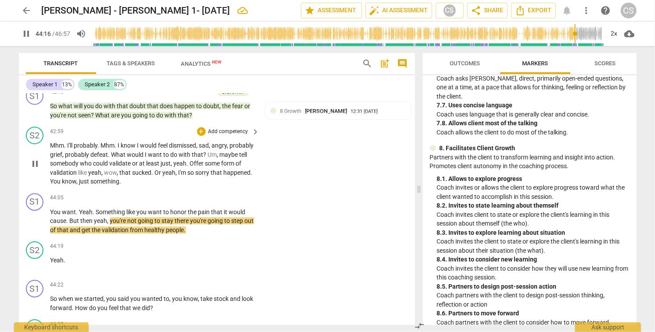
scroll to position [5510, 0]
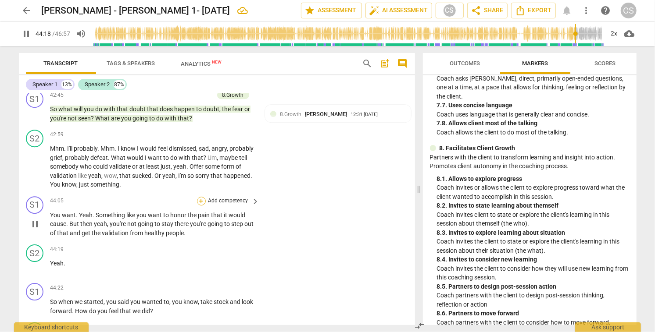
click at [200, 197] on div "+" at bounding box center [201, 201] width 9 height 9
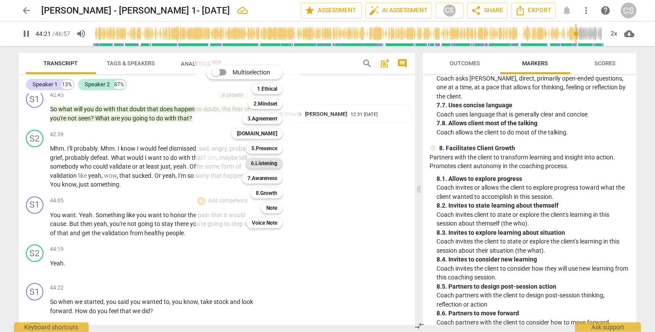
click at [260, 164] on b "6.Listening" at bounding box center [264, 163] width 26 height 11
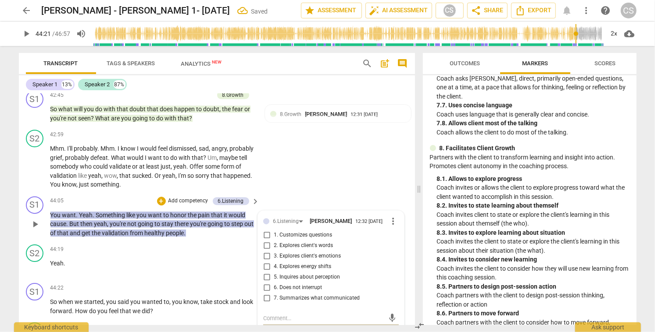
click at [264, 293] on input "7. Summarizes what communicated" at bounding box center [267, 298] width 14 height 11
click at [35, 302] on span "play_arrow" at bounding box center [35, 307] width 11 height 11
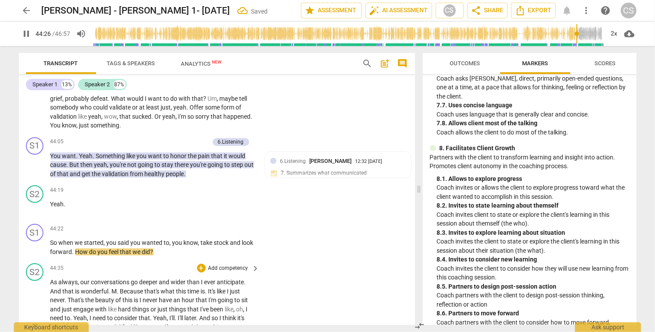
scroll to position [5572, 0]
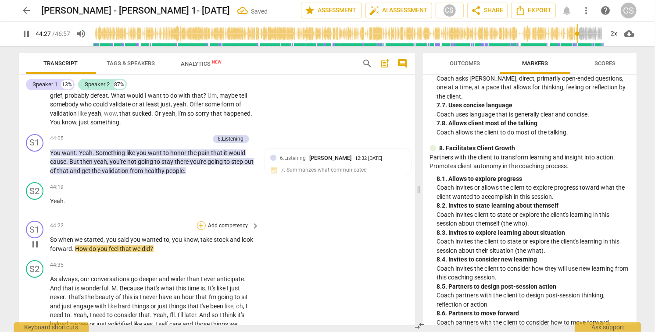
click at [198, 221] on div "+" at bounding box center [201, 225] width 9 height 9
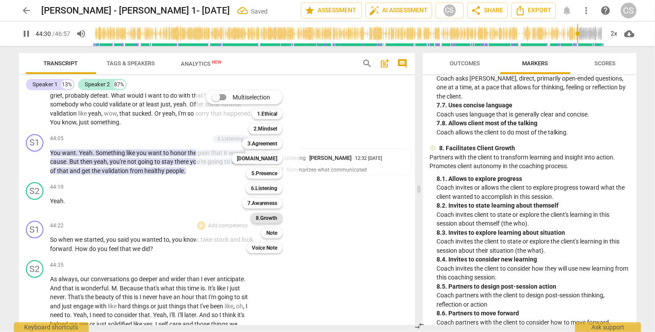
click at [261, 217] on b "8.Growth" at bounding box center [266, 218] width 21 height 11
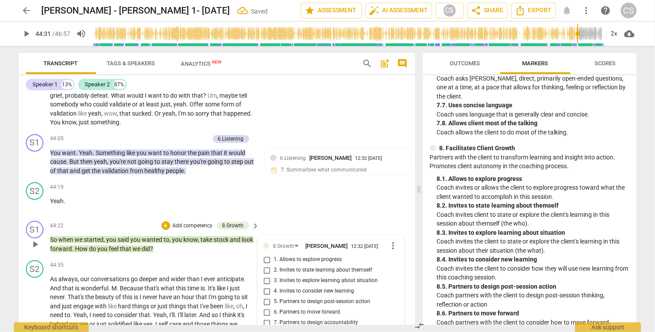
click at [266, 255] on input "1. Allows to explore progress" at bounding box center [267, 260] width 14 height 11
click at [35, 319] on span "play_arrow" at bounding box center [35, 324] width 11 height 11
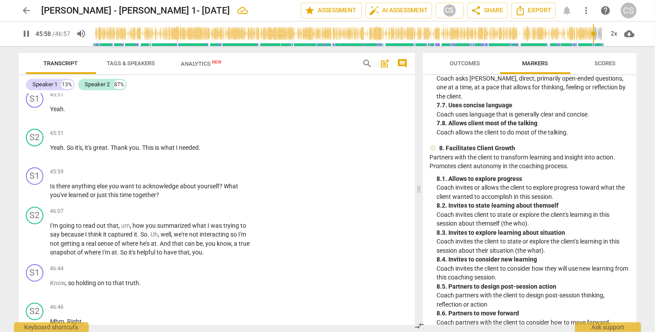
scroll to position [5865, 0]
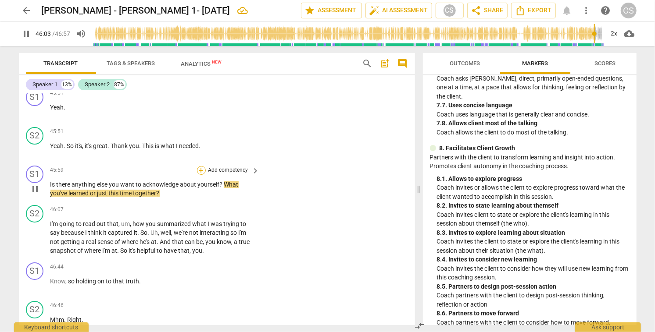
click at [200, 166] on div "+" at bounding box center [201, 170] width 9 height 9
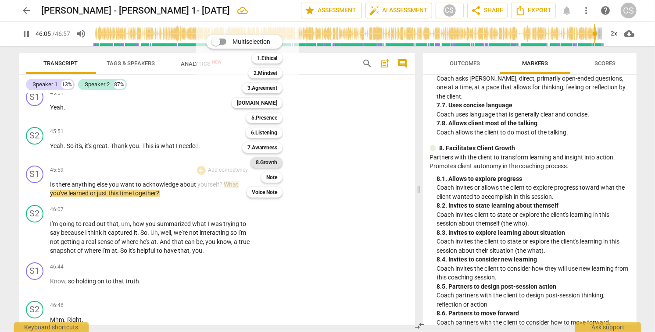
click at [266, 163] on b "8.Growth" at bounding box center [266, 162] width 21 height 11
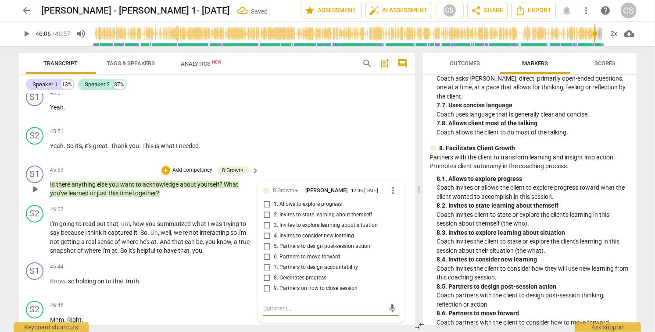
click at [267, 210] on input "2. Invites to state learning about themself" at bounding box center [267, 215] width 14 height 11
click at [266, 221] on input "3. Invites to explore learning about situation" at bounding box center [267, 226] width 14 height 11
click at [265, 284] on input "9. Partners on how to close session" at bounding box center [267, 289] width 14 height 11
click at [35, 232] on span "play_arrow" at bounding box center [35, 237] width 11 height 11
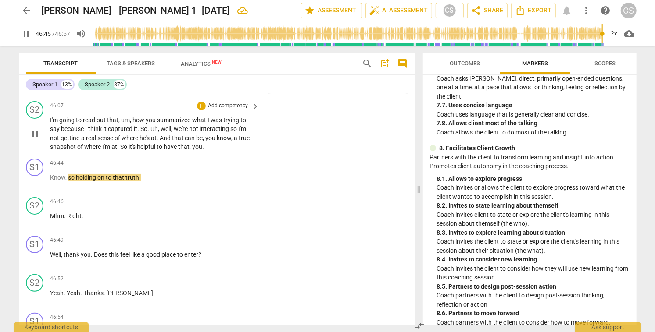
scroll to position [5969, 0]
click at [200, 235] on div "+" at bounding box center [201, 239] width 9 height 9
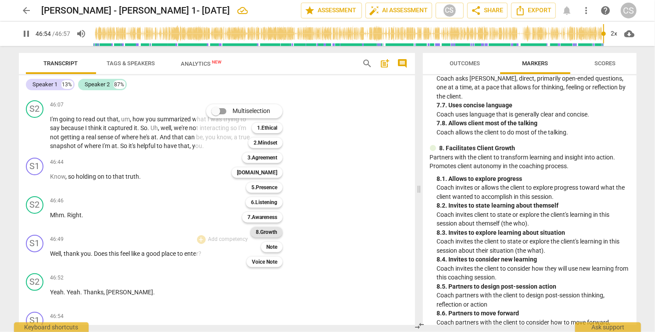
click at [260, 231] on b "8.Growth" at bounding box center [266, 232] width 21 height 11
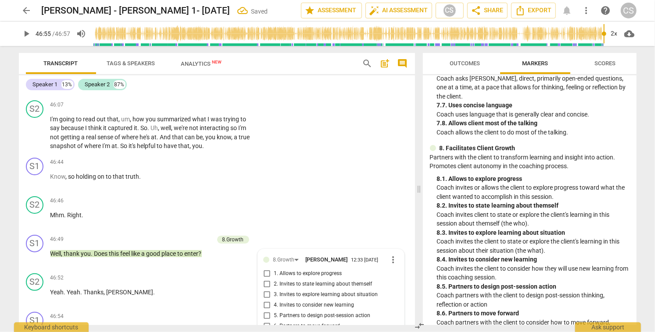
scroll to position [5974, 0]
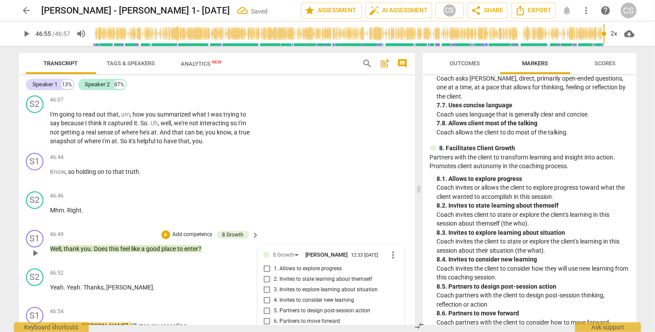
click at [306, 188] on div "S2 play_arrow pause 46:46 + Add competency keyboard_arrow_right Mhm . Right ." at bounding box center [217, 207] width 396 height 39
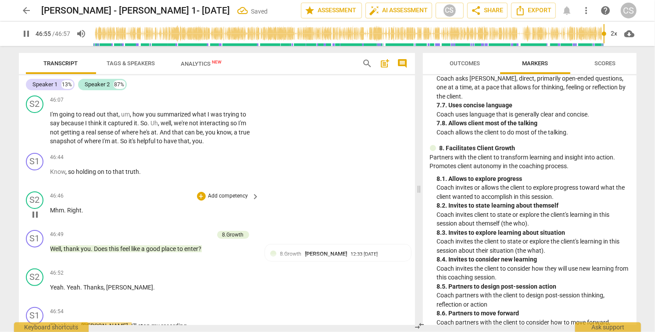
scroll to position [5969, 0]
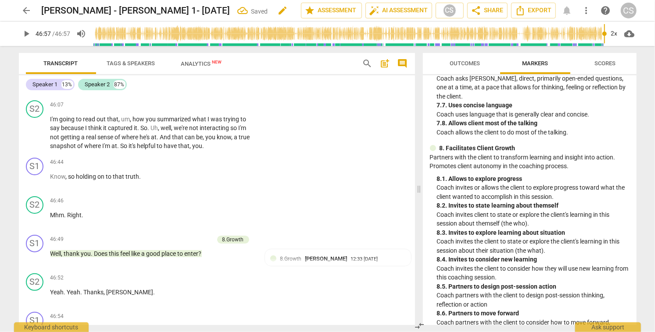
click at [278, 10] on span "edit" at bounding box center [283, 10] width 11 height 11
click at [43, 9] on input "[PERSON_NAME] - [PERSON_NAME] 1- [DATE]" at bounding box center [152, 10] width 221 height 17
click at [266, 12] on span "done" at bounding box center [270, 10] width 11 height 11
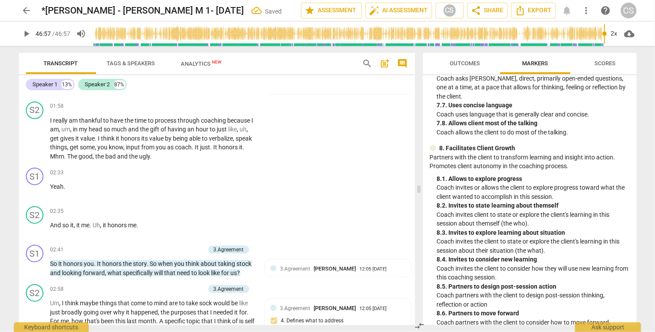
scroll to position [0, 0]
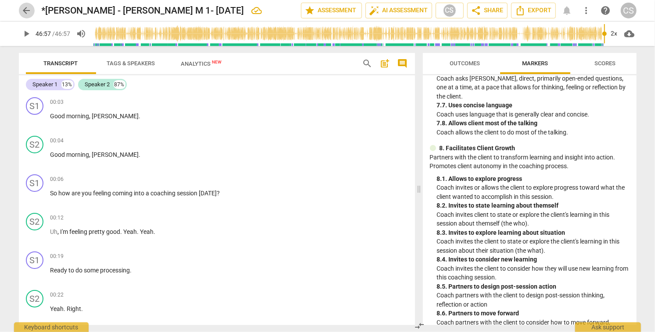
click at [26, 11] on span "arrow_back" at bounding box center [26, 10] width 11 height 11
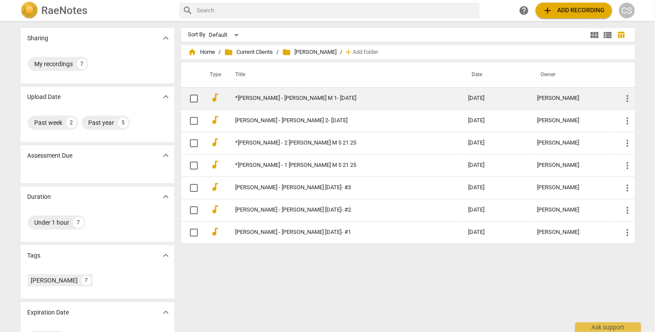
click at [239, 97] on link "*[PERSON_NAME] - [PERSON_NAME] M 1- [DATE]" at bounding box center [335, 98] width 201 height 7
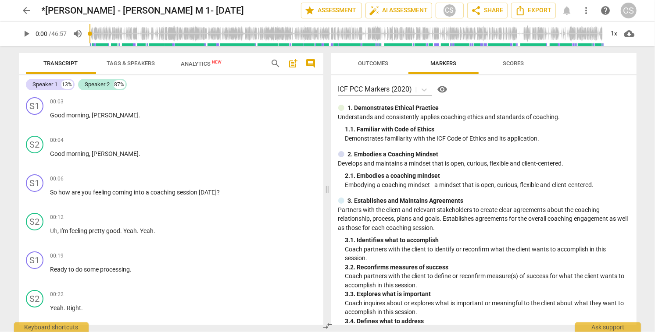
click at [291, 67] on span "post_add" at bounding box center [293, 63] width 11 height 11
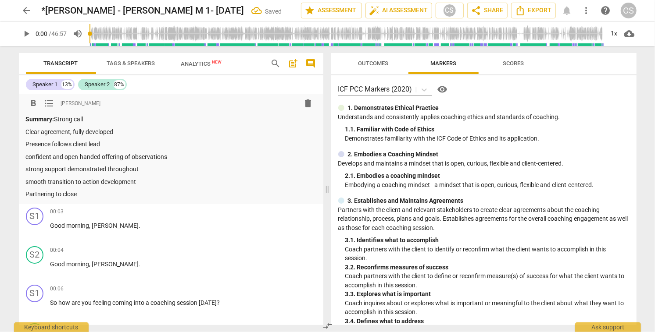
click at [26, 12] on span "arrow_back" at bounding box center [26, 10] width 11 height 11
